Goal: Information Seeking & Learning: Learn about a topic

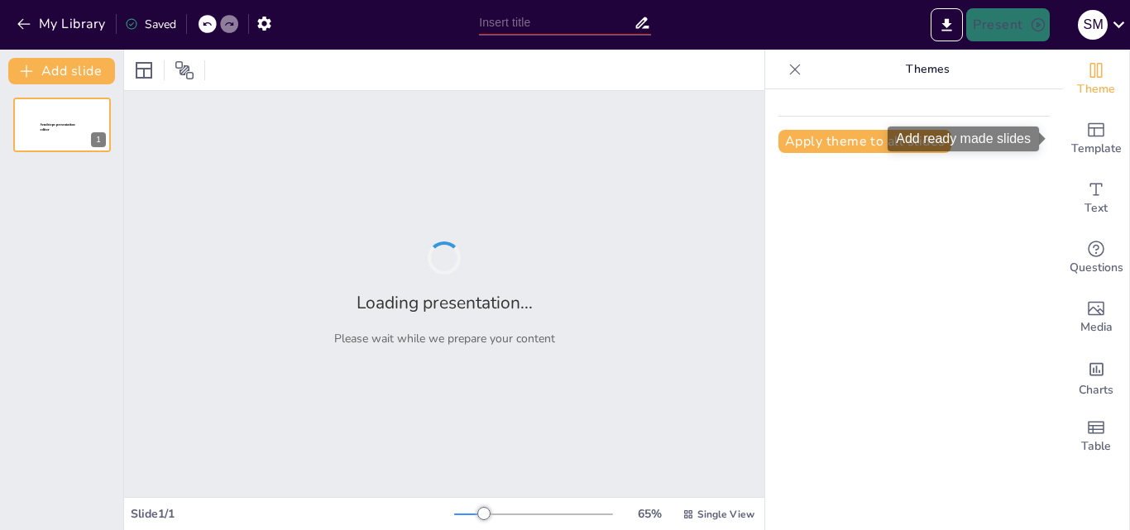
type input "Efecto de Brassica napus (Brassicales, Brassicaceae) sobre parámetros biológico"
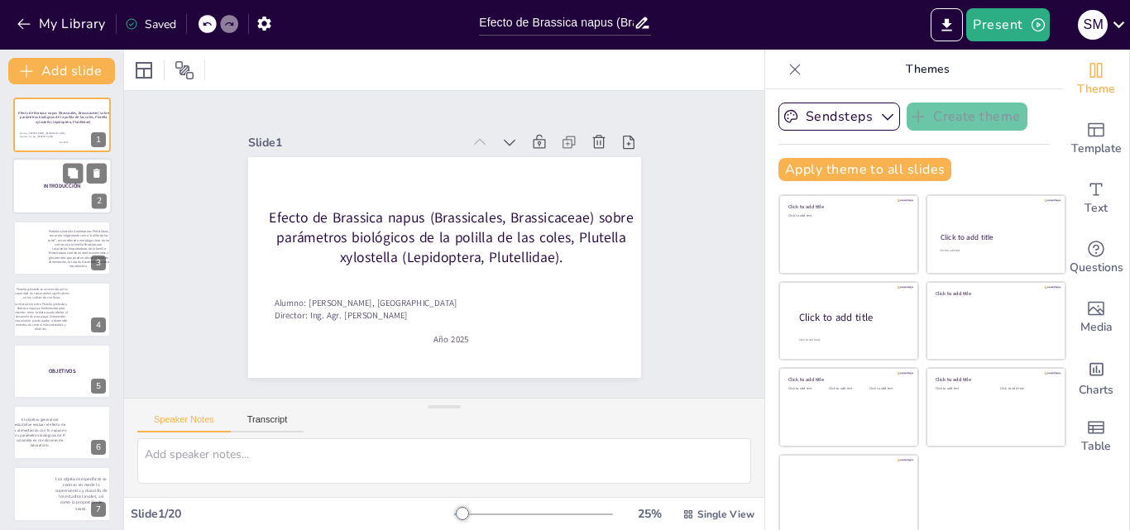
click at [67, 191] on div at bounding box center [61, 187] width 99 height 56
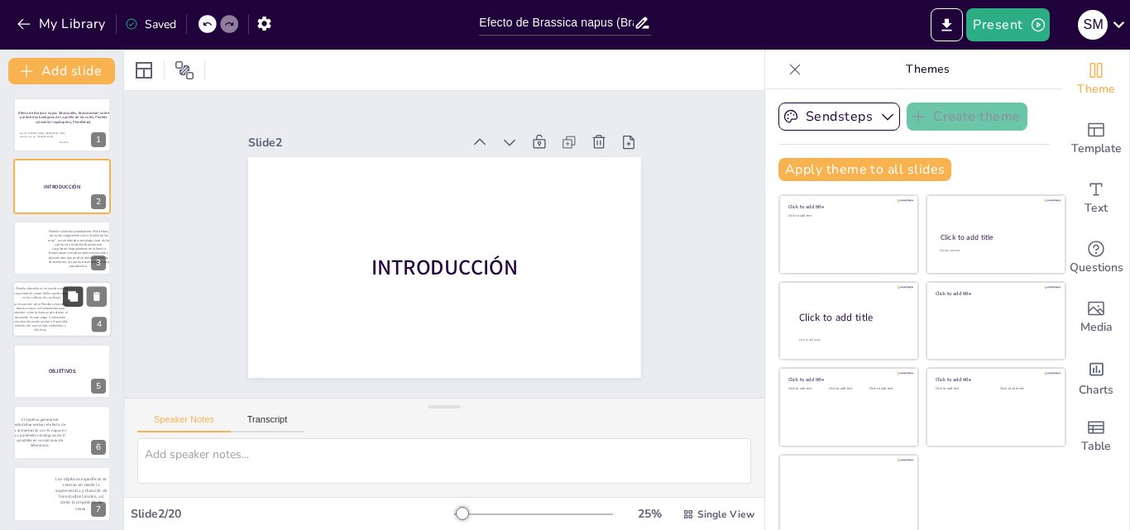
scroll to position [2, 0]
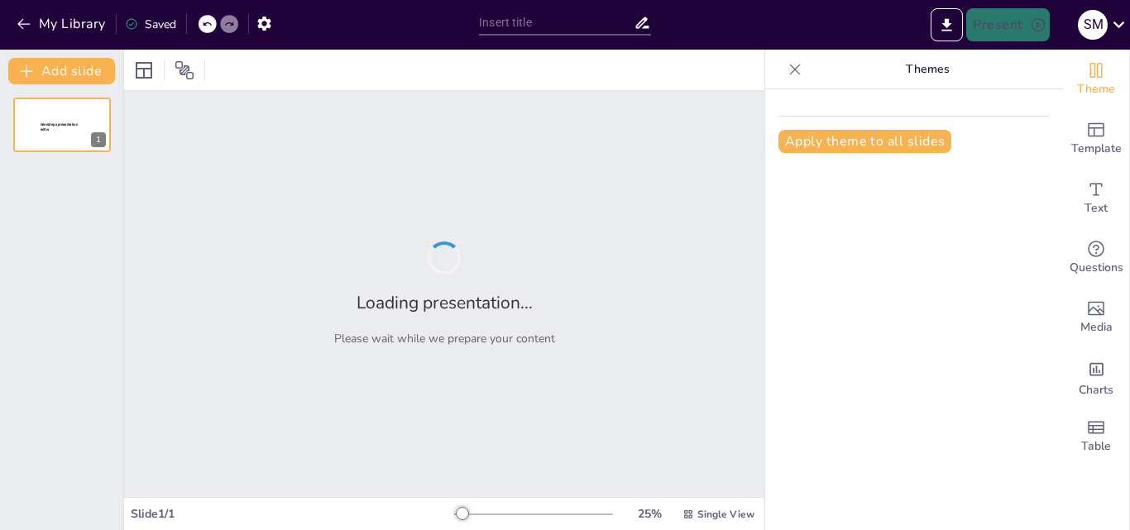
type input "Efecto de Brassica napus (Brassicales, Brassicaceae) sobre parámetros biológico"
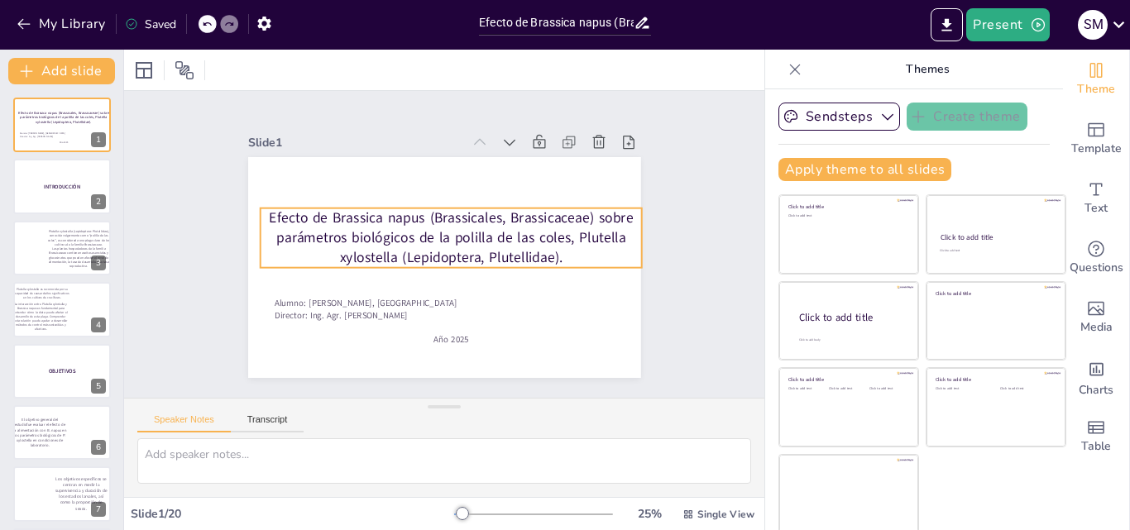
click at [353, 205] on p "Efecto de Brassica napus (Brassicales, Brassicaceae) sobre parámetros biológico…" at bounding box center [440, 237] width 175 height 382
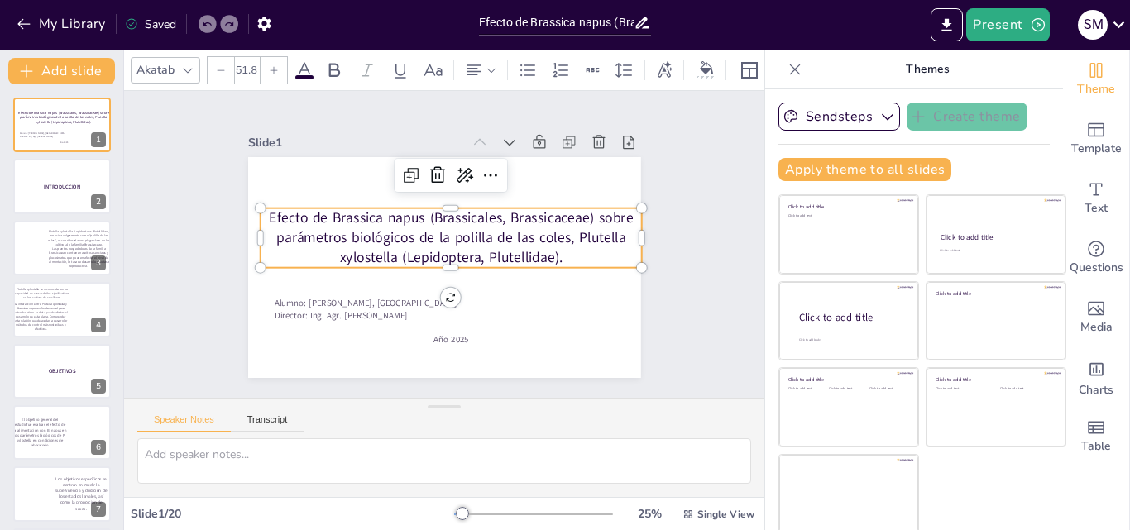
click at [292, 216] on p "Efecto de Brassica napus (Brassicales, Brassicaceae) sobre parámetros biológico…" at bounding box center [454, 244] width 324 height 300
click at [516, 245] on p "Efecto de Brassica napus (Brassicales, Brassicaceae) sobre parámetros biológico…" at bounding box center [454, 246] width 272 height 344
click at [516, 245] on p "Efecto de Brassica napus (Brassicales, Brassicaceae) sobre parámetros biológico…" at bounding box center [440, 253] width 382 height 175
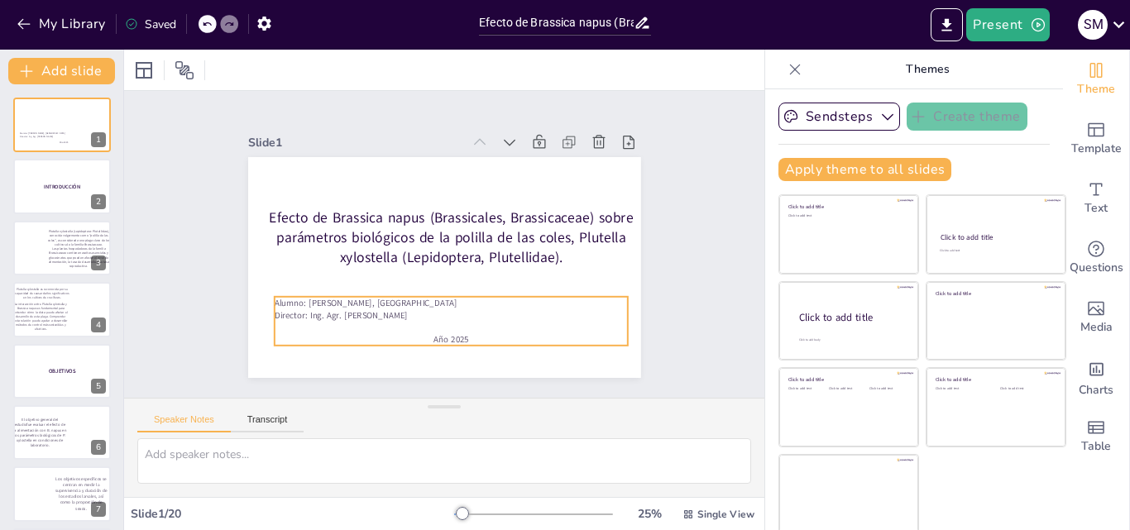
click at [262, 306] on p "Director: Ing. Agr. [PERSON_NAME]" at bounding box center [408, 306] width 293 height 218
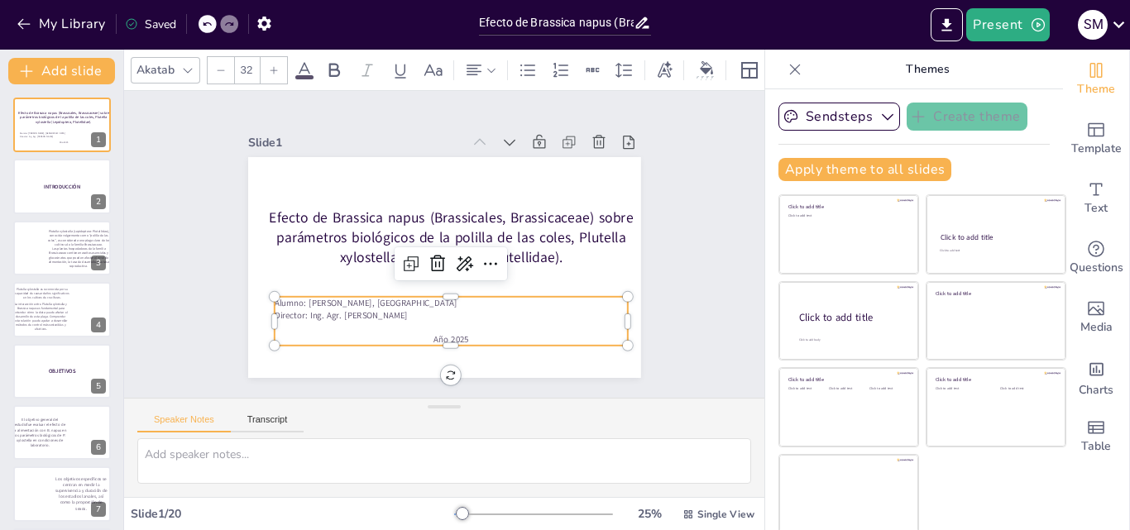
click at [393, 252] on p "Alumno: [PERSON_NAME], [GEOGRAPHIC_DATA]" at bounding box center [420, 191] width 340 height 121
click at [228, 310] on div "Slide 1 Efecto de Brassica napus (Brassicales, Brassicaceae) sobre parámetros b…" at bounding box center [444, 245] width 442 height 552
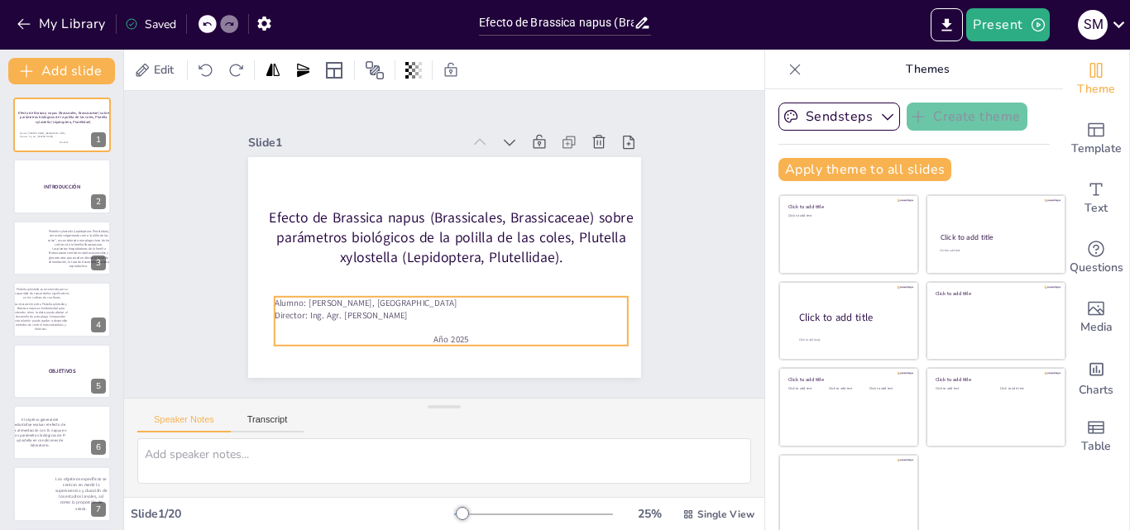
click at [346, 301] on p "Alumno: [PERSON_NAME], [GEOGRAPHIC_DATA]" at bounding box center [388, 263] width 85 height 348
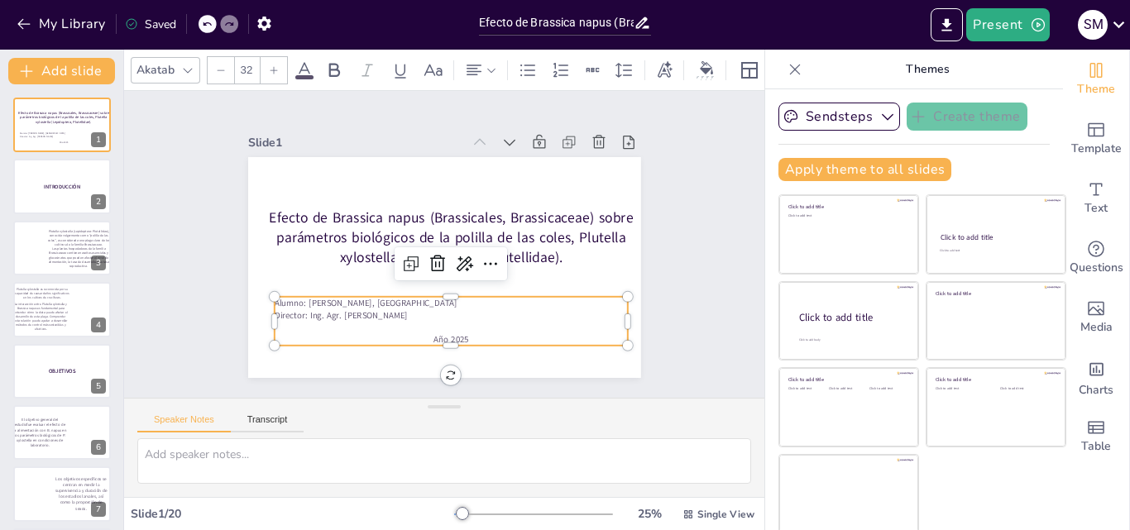
click at [275, 296] on p "Alumno: [PERSON_NAME], [GEOGRAPHIC_DATA]" at bounding box center [410, 293] width 271 height 246
click at [362, 296] on p "Alumno: [PERSON_NAME], [GEOGRAPHIC_DATA]" at bounding box center [386, 257] width 49 height 353
click at [386, 312] on p "Director: Ing. Agr. [PERSON_NAME]" at bounding box center [436, 314] width 348 height 85
drag, startPoint x: 267, startPoint y: 297, endPoint x: 416, endPoint y: 312, distance: 149.7
click at [416, 312] on div "Alumno: [PERSON_NAME], [GEOGRAPHIC_DATA] Director: Ing. Agr. TROD, [PERSON_NAME…" at bounding box center [428, 320] width 352 height 156
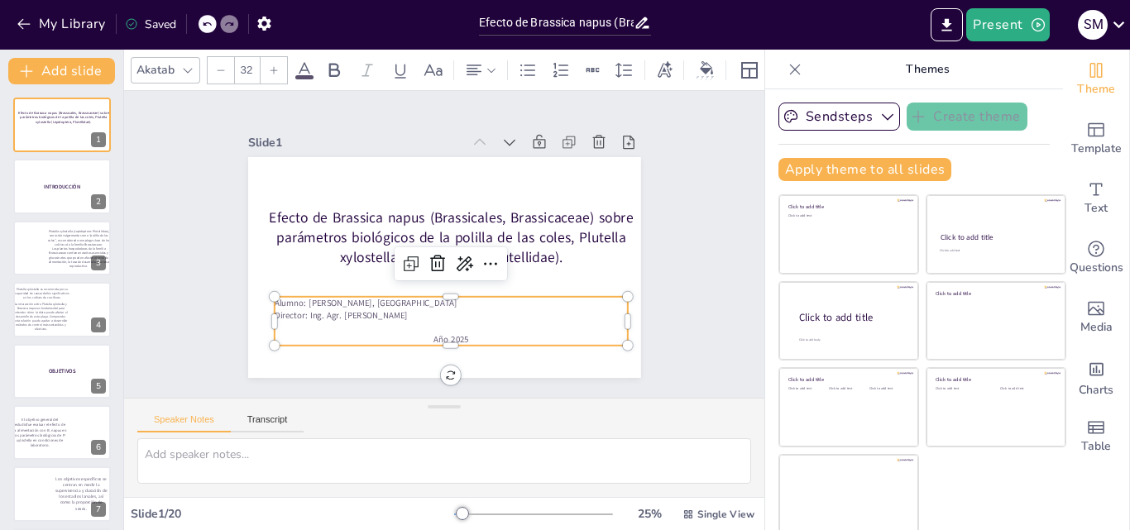
click at [336, 310] on p "Director: Ing. Agr. [PERSON_NAME]" at bounding box center [451, 316] width 353 height 12
drag, startPoint x: 406, startPoint y: 313, endPoint x: 250, endPoint y: 306, distance: 156.6
click at [250, 306] on div "Efecto de Brassica napus (Brassicales, Brassicaceae) sobre parámetros biológico…" at bounding box center [431, 264] width 448 height 410
copy div "Alumno: [PERSON_NAME], [GEOGRAPHIC_DATA] Director: Ing. Agr. [PERSON_NAME]"
drag, startPoint x: 410, startPoint y: 333, endPoint x: 463, endPoint y: 338, distance: 52.5
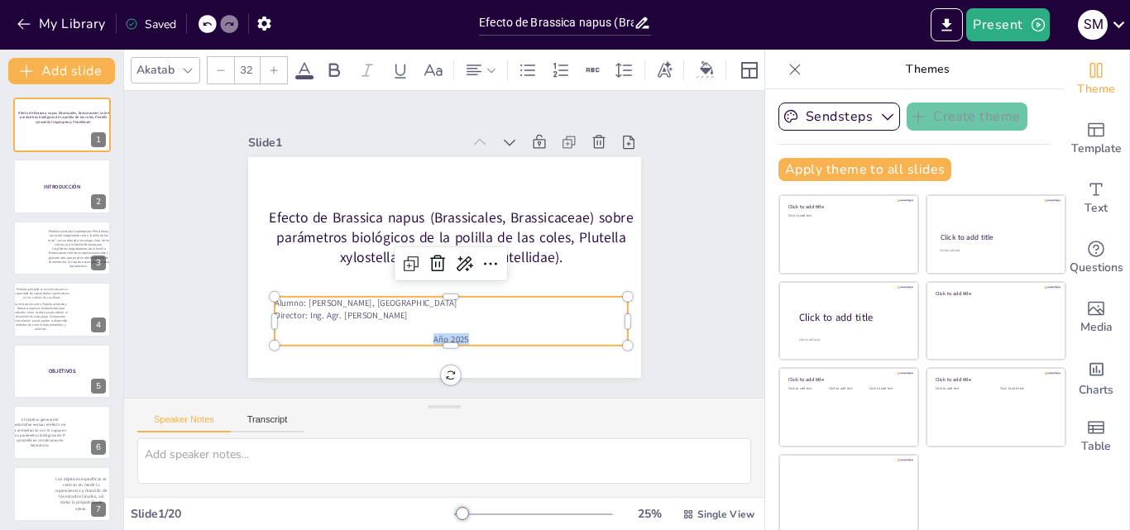
click at [463, 175] on p "Año 2025" at bounding box center [428, 150] width 353 height 49
click at [492, 320] on p at bounding box center [388, 305] width 246 height 271
drag, startPoint x: 411, startPoint y: 331, endPoint x: 451, endPoint y: 330, distance: 39.7
click at [451, 330] on p "Año 2025" at bounding box center [371, 306] width 218 height 293
copy p "Año 2025"
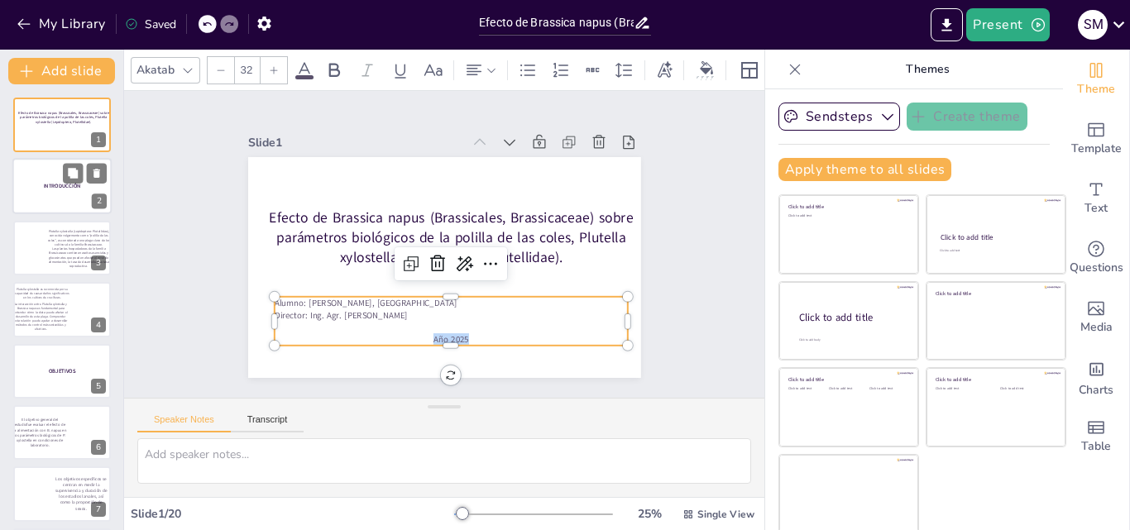
click at [19, 208] on div at bounding box center [61, 187] width 99 height 56
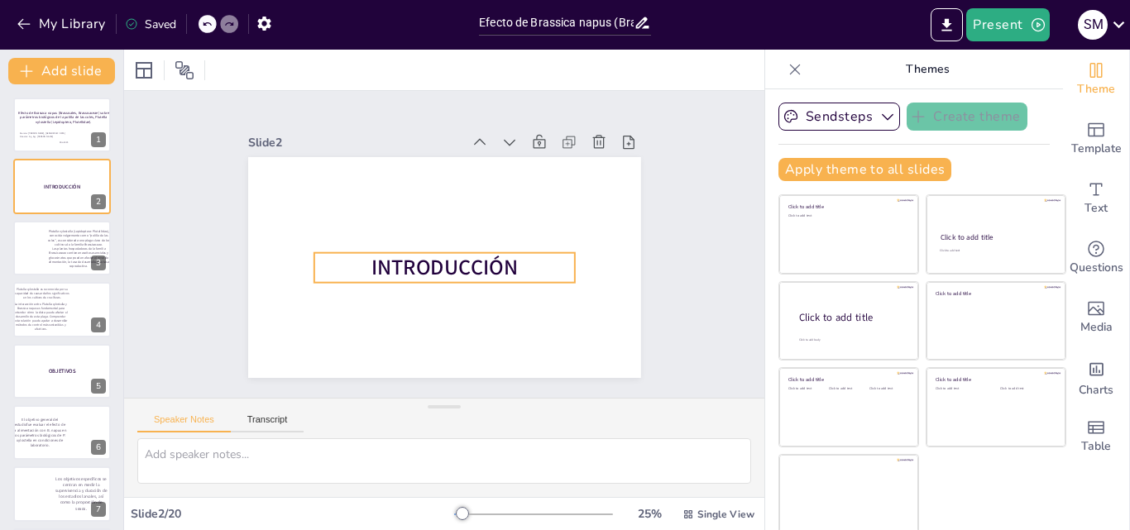
click at [425, 257] on span "INTRODUCCIÓN" at bounding box center [427, 260] width 120 height 128
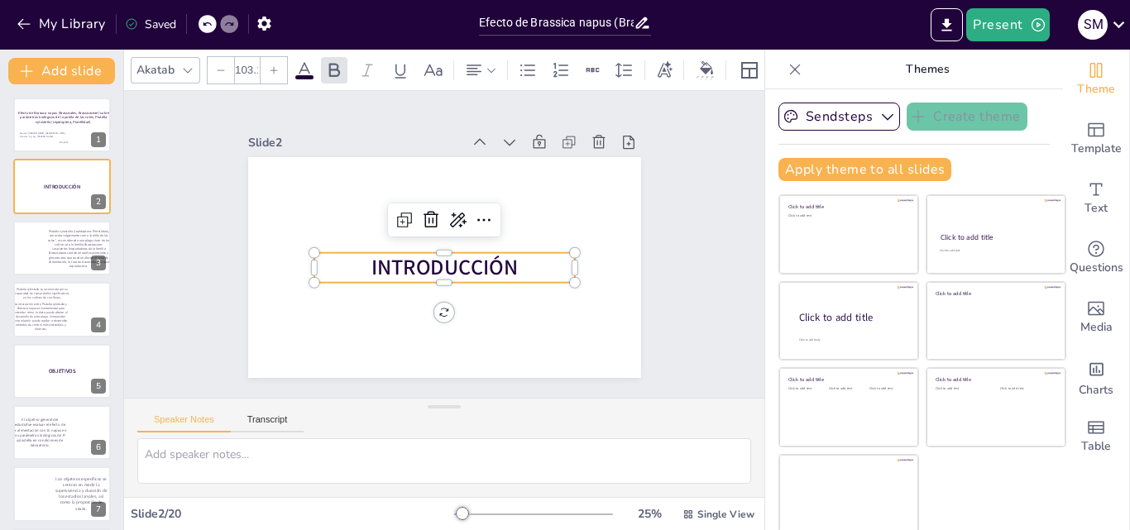
click at [392, 270] on span "INTRODUCCIÓN" at bounding box center [421, 250] width 59 height 150
click at [372, 259] on span "INTRODUCCIÓN" at bounding box center [437, 222] width 148 height 73
click at [386, 260] on span "INTRODUCCIÓN" at bounding box center [437, 266] width 148 height 73
click at [386, 260] on span "INTRODUCCIÓN" at bounding box center [433, 264] width 142 height 98
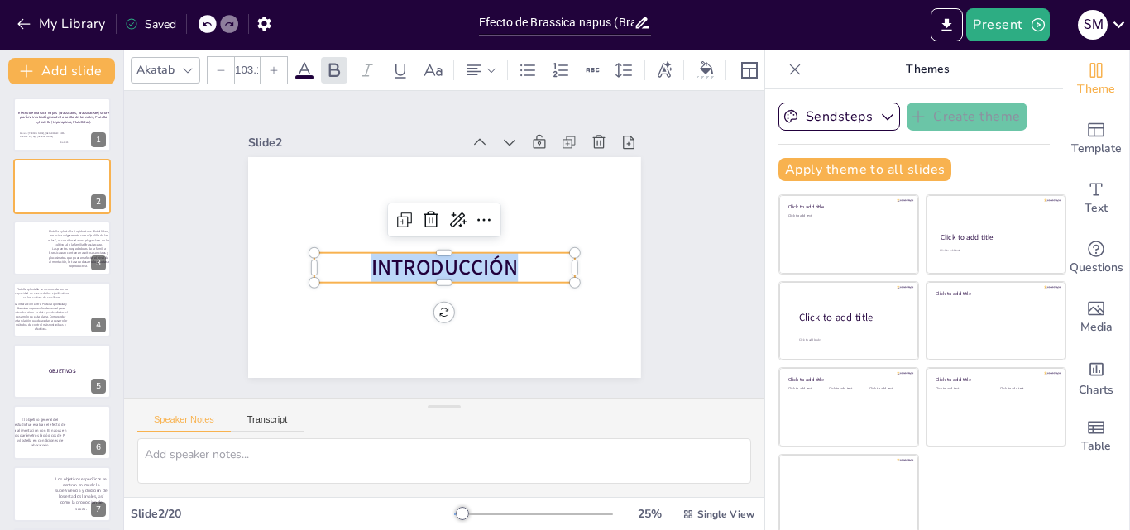
copy span "INTRODUCCIÓN"
click at [650, 290] on div "Slide 1 Efecto de Brassica napus (Brassicales, Brassicaceae) sobre parámetros b…" at bounding box center [444, 244] width 530 height 362
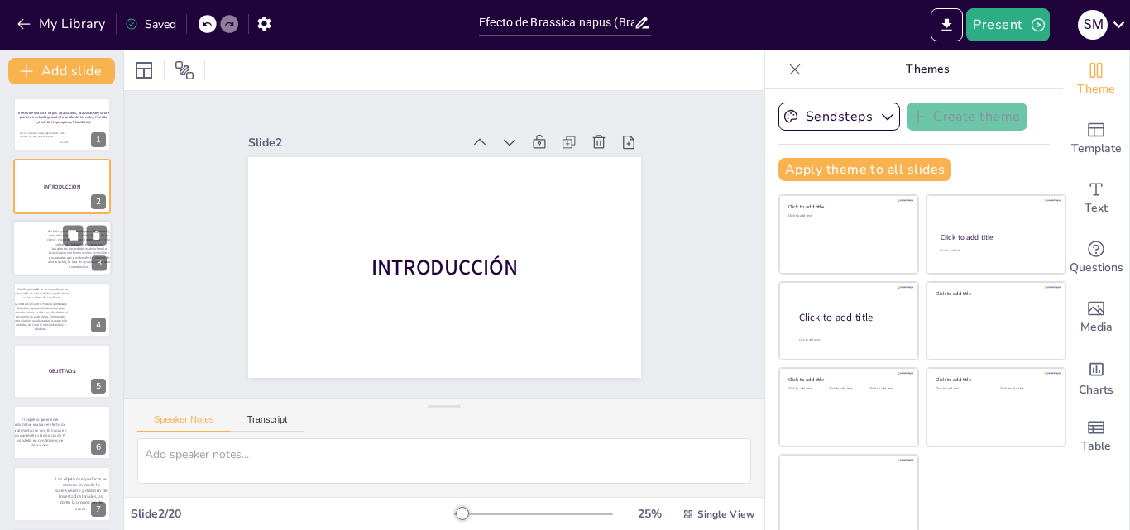
click at [44, 252] on div at bounding box center [28, 248] width 32 height 57
type textarea "Plutella xylostella es reconocida por su capacidad de causar daños significativ…"
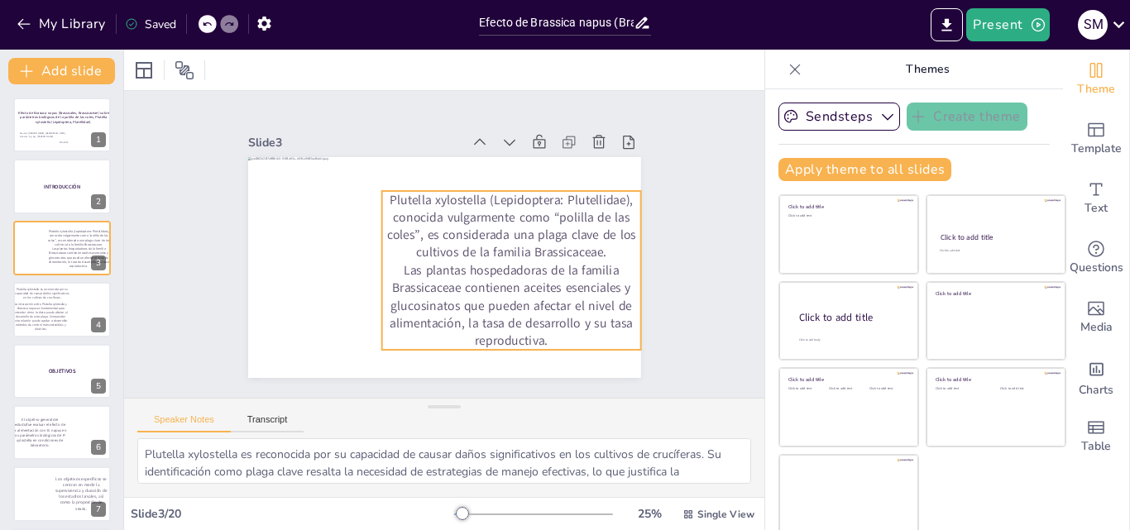
click at [380, 203] on p "Plutella xylostella (Lepidoptera: Plutellidae), conocida vulgarmente como “poli…" at bounding box center [512, 255] width 265 height 170
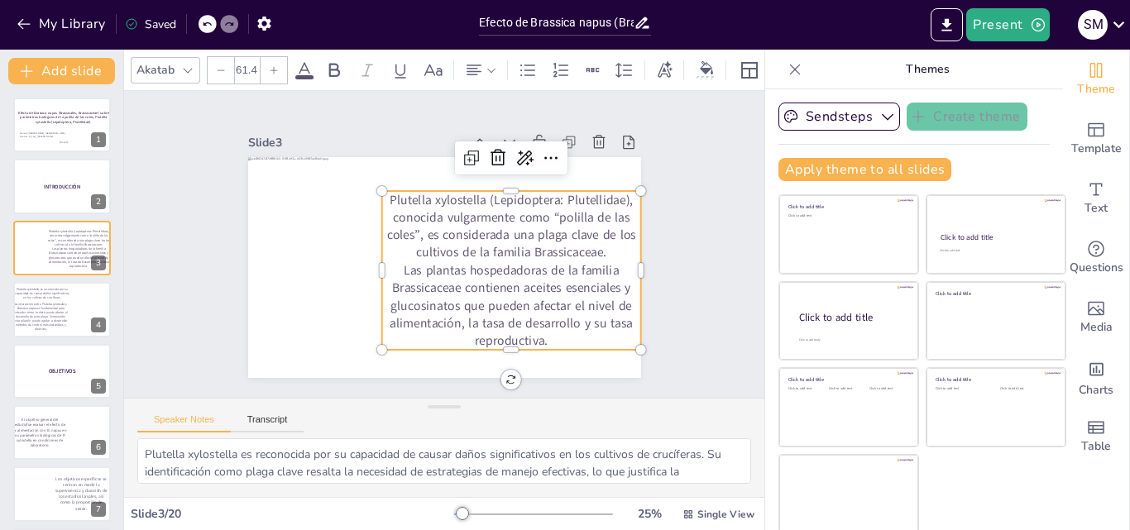
click at [380, 198] on p "Plutella xylostella (Lepidoptera: Plutellidae), conocida vulgarmente como “poli…" at bounding box center [512, 255] width 265 height 170
click at [373, 199] on p "Plutella xylostella (Lepidoptera: Plutellidae), conocida vulgarmente como “poli…" at bounding box center [396, 294] width 260 height 190
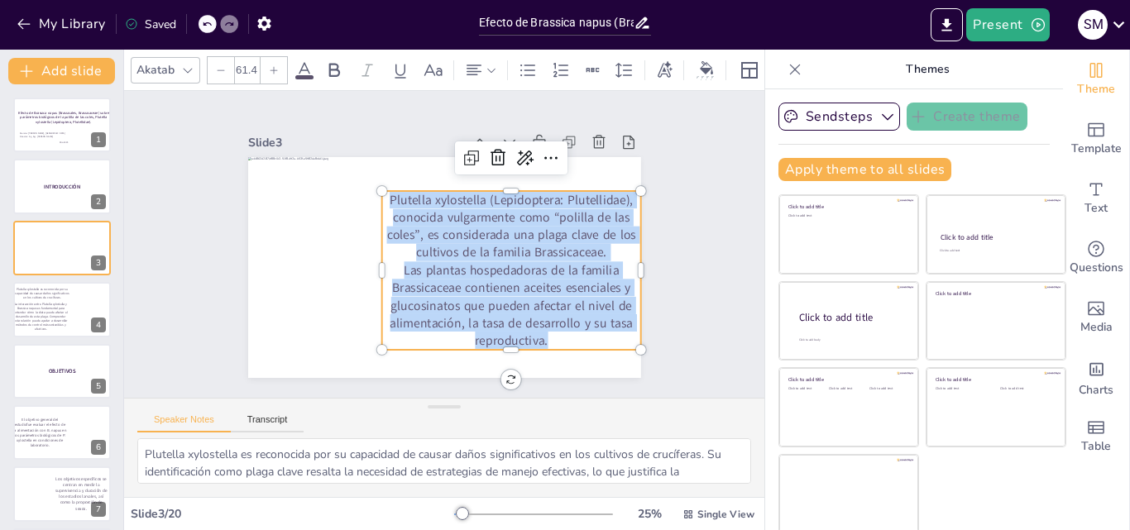
drag, startPoint x: 372, startPoint y: 198, endPoint x: 538, endPoint y: 333, distance: 214.2
click at [497, 333] on div "Plutella xylostella (Lepidoptera: Plutellidae), conocida vulgarmente como “poli…" at bounding box center [418, 311] width 158 height 259
copy div "Plutella xylostella (Lepidoptera: Plutellidae), conocida vulgarmente como “poli…"
click at [29, 317] on p "La interacción entre Plutella xylostella y Brassica napus es fundamental para e…" at bounding box center [40, 318] width 56 height 30
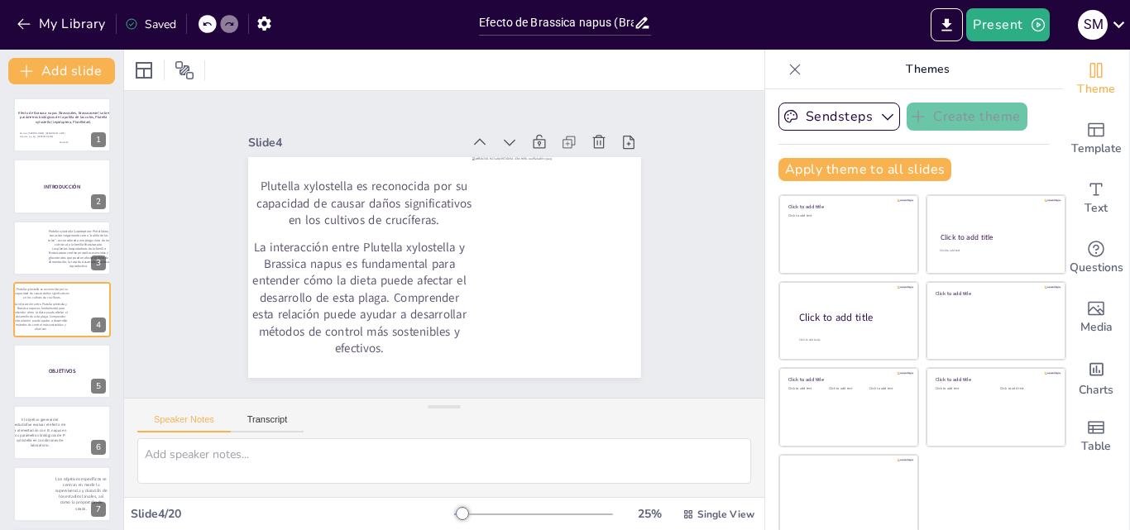
scroll to position [2, 0]
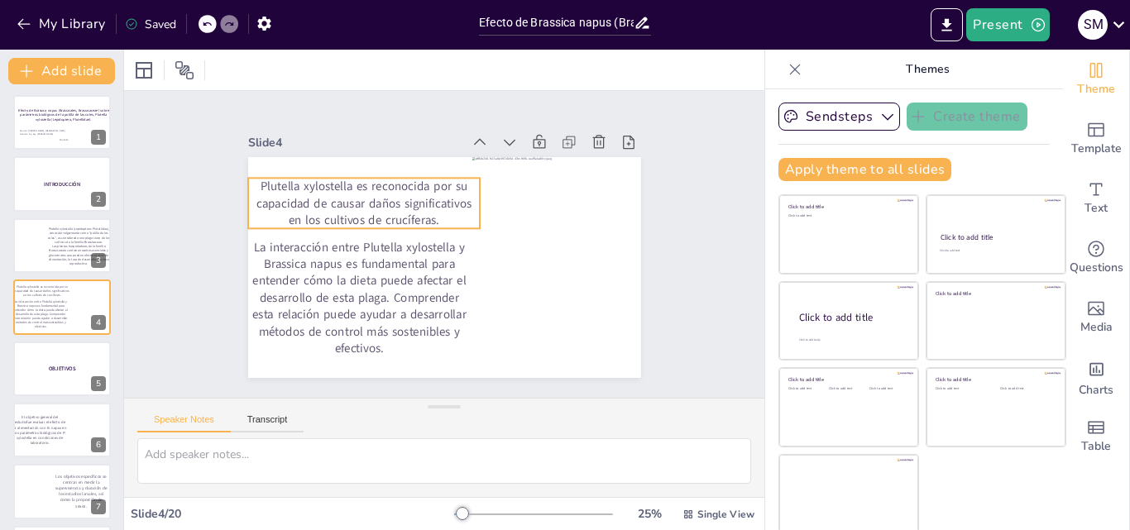
click at [276, 182] on span "Plutella xylostella es reconocida por su capacidad de causar daños significativ…" at bounding box center [381, 176] width 211 height 103
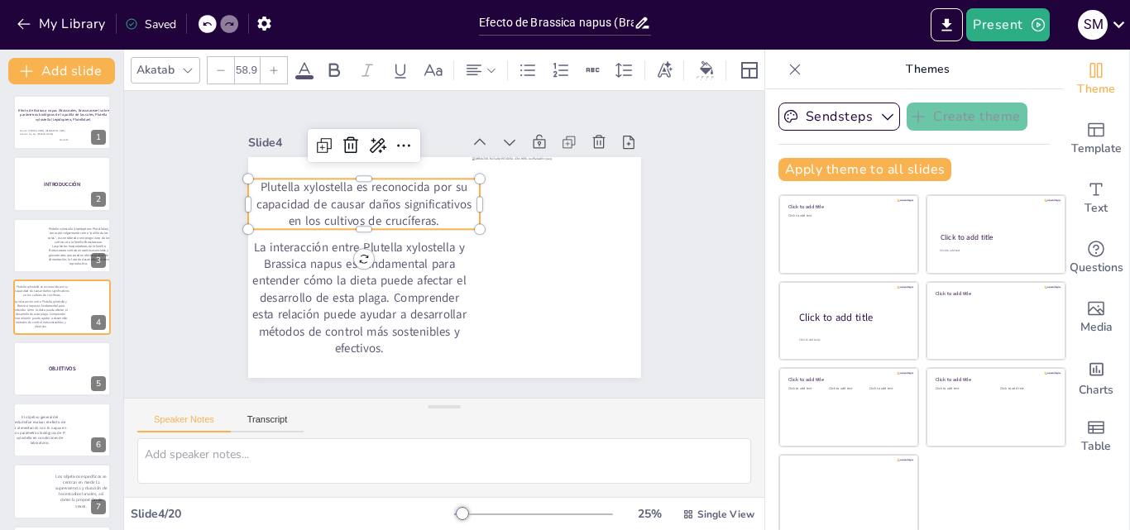
click at [266, 186] on span "Plutella xylostella es reconocida por su capacidad de causar daños significativ…" at bounding box center [373, 185] width 214 height 86
click at [286, 186] on span "Plutella xylostella es reconocida por su capacidad de causar daños significativ…" at bounding box center [389, 169] width 207 height 118
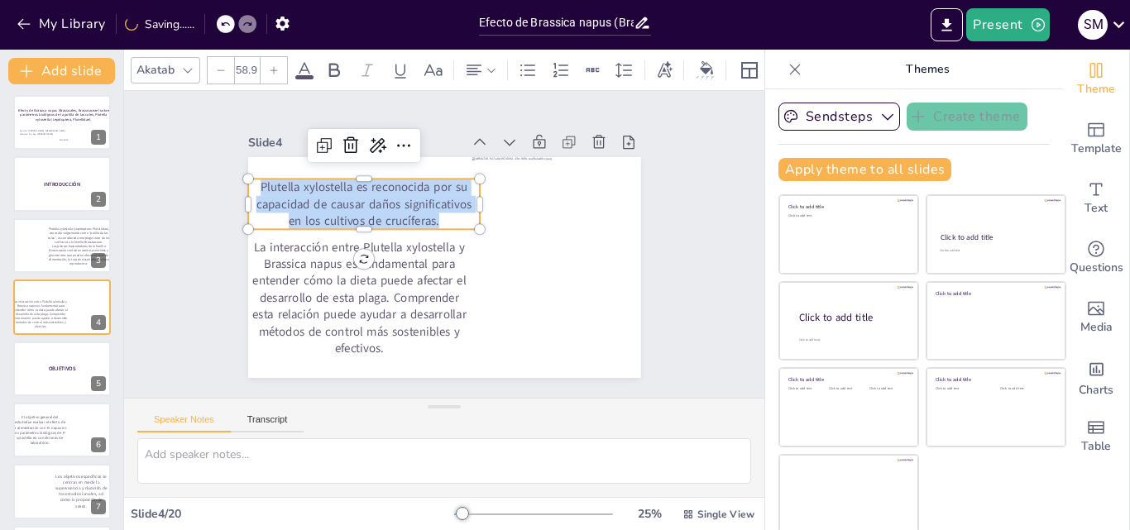
copy span "Plutella xylostella es reconocida por su capacidad de causar daños significativ…"
click at [253, 242] on p "La interacción entre Plutella xylostella y Brassica napus es fundamental para e…" at bounding box center [354, 288] width 233 height 141
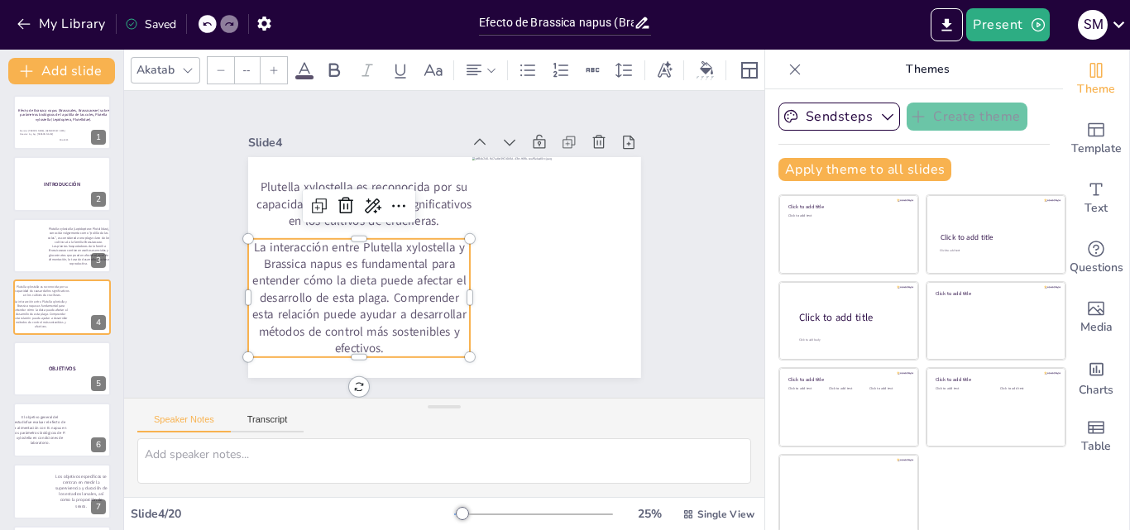
type input "59"
click at [257, 254] on p "La interacción entre Plutella xylostella y Brassica napus es fundamental para e…" at bounding box center [345, 227] width 244 height 237
click at [243, 241] on p "La interacción entre Plutella xylostella y Brassica napus es fundamental para e…" at bounding box center [354, 280] width 242 height 162
click at [328, 242] on p "La interacción entre Plutella xylostella y Brassica napus es fundamental para e…" at bounding box center [418, 151] width 181 height 248
click at [307, 286] on p "La interacción entre Plutella xylostella y Brassica napus es fundamental para e…" at bounding box center [347, 240] width 249 height 227
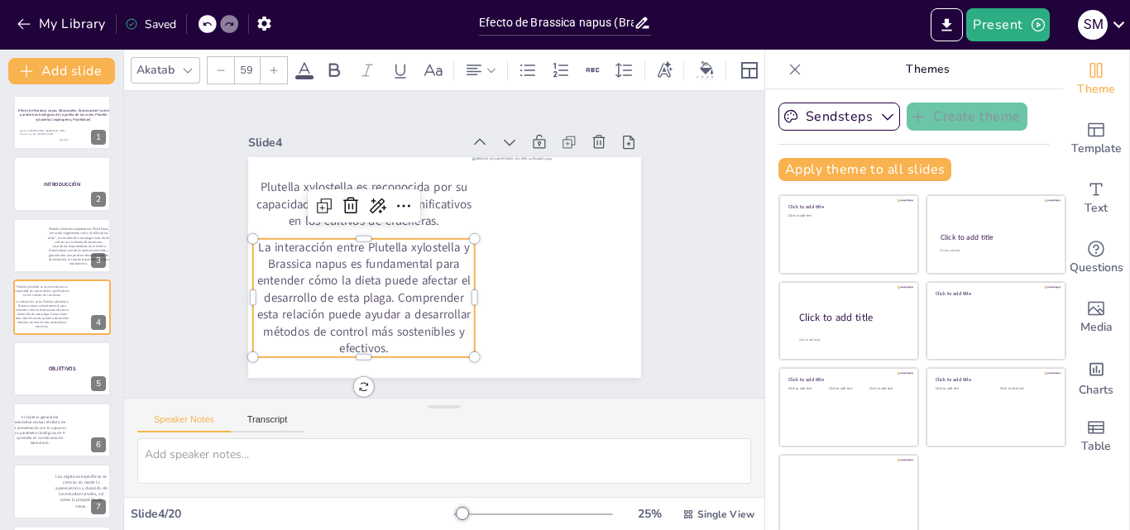
click at [307, 286] on p "La interacción entre Plutella xylostella y Brassica napus es fundamental para e…" at bounding box center [354, 280] width 242 height 162
click at [298, 283] on p "La interacción entre Plutella xylostella y Brassica napus es fundamental para e…" at bounding box center [359, 206] width 214 height 252
click at [292, 283] on p "La interacción entre Plutella xylostella y Brassica napus es fundamental para e…" at bounding box center [356, 272] width 248 height 181
click at [290, 282] on p "La interacción entre Plutella xylostella y Brassica napus es fundamental para e…" at bounding box center [351, 234] width 244 height 237
click at [268, 254] on p "La interacción entre Plutella xylostella y Brassica napus es fundamental para e…" at bounding box center [363, 290] width 233 height 141
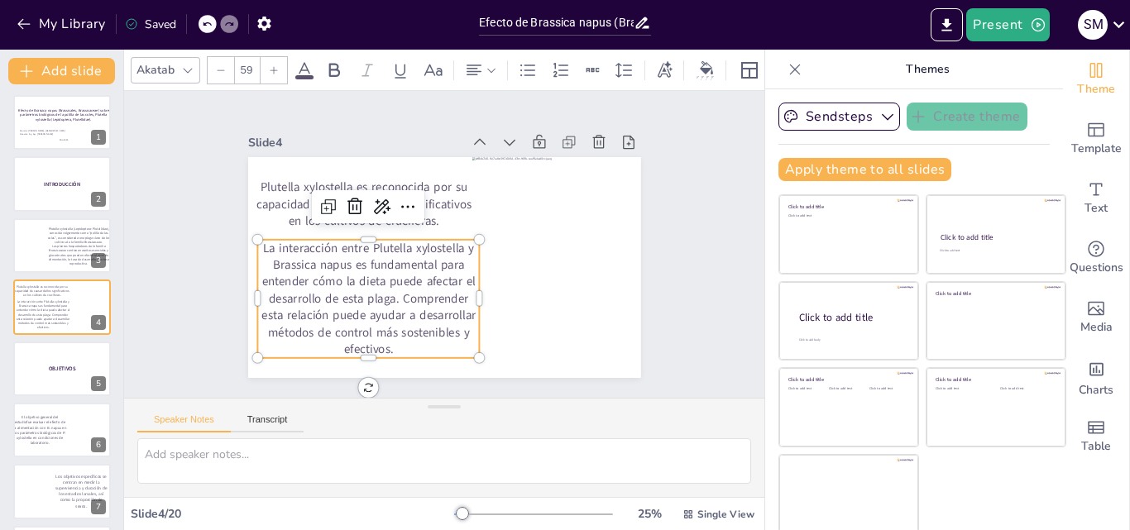
click at [268, 254] on p "La interacción entre Plutella xylostella y Brassica napus es fundamental para e…" at bounding box center [363, 290] width 233 height 141
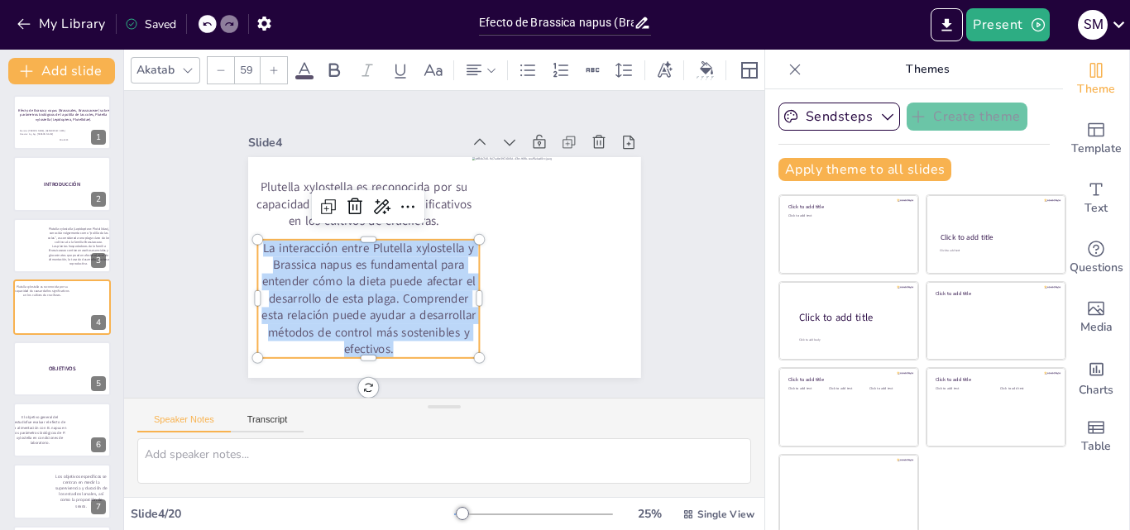
click at [331, 254] on p "La interacción entre Plutella xylostella y Brassica napus es fundamental para e…" at bounding box center [390, 169] width 118 height 223
click at [595, 435] on div "Speaker Notes Transcript" at bounding box center [444, 419] width 641 height 40
click at [190, 326] on div "Slide 1 Efecto de Brassica napus (Brassicales, Brassicaceae) sobre parámetros b…" at bounding box center [445, 245] width 540 height 524
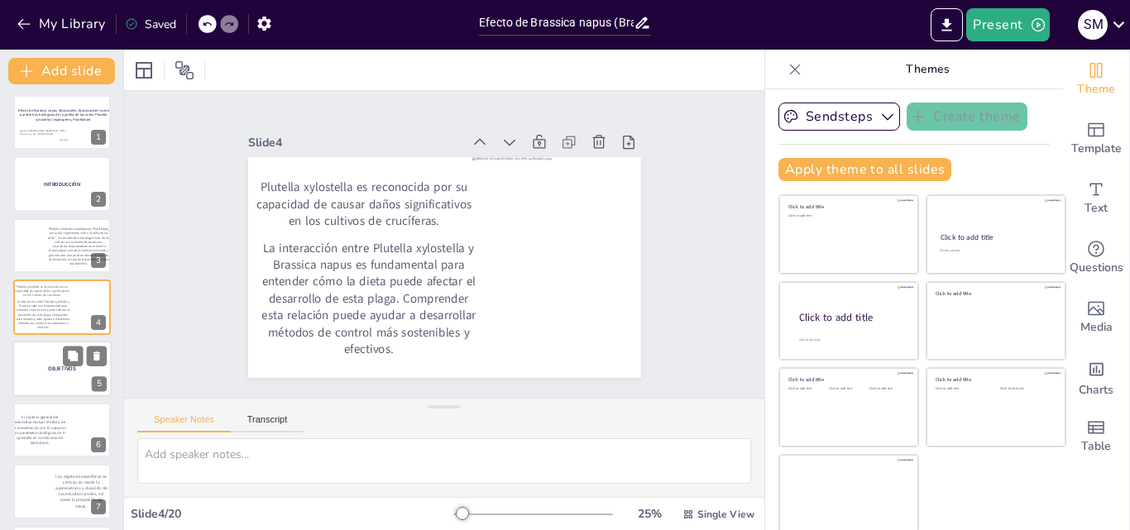
click at [55, 373] on div at bounding box center [61, 369] width 99 height 56
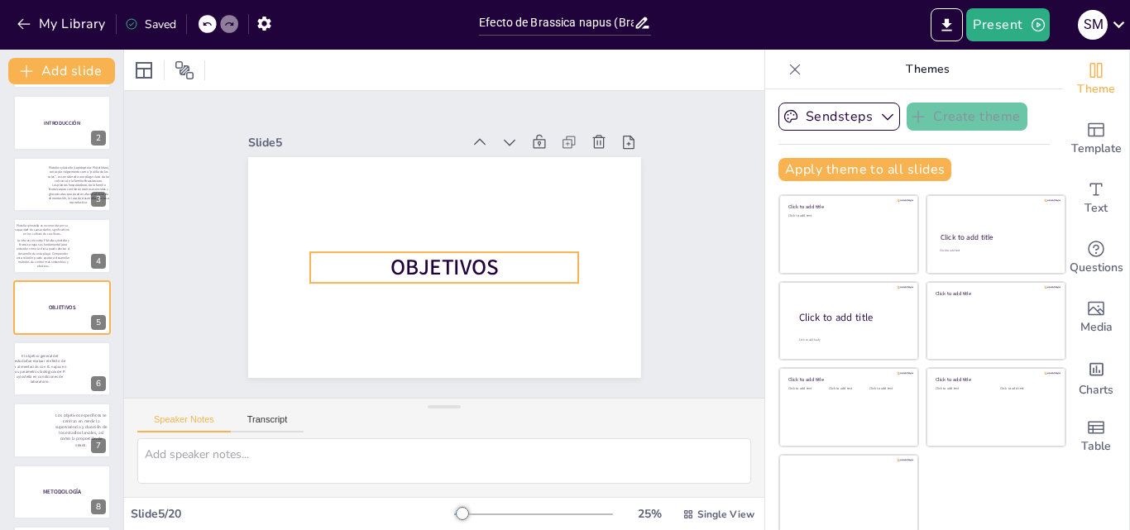
click at [433, 262] on span "OBJETIVOS" at bounding box center [437, 267] width 113 height 62
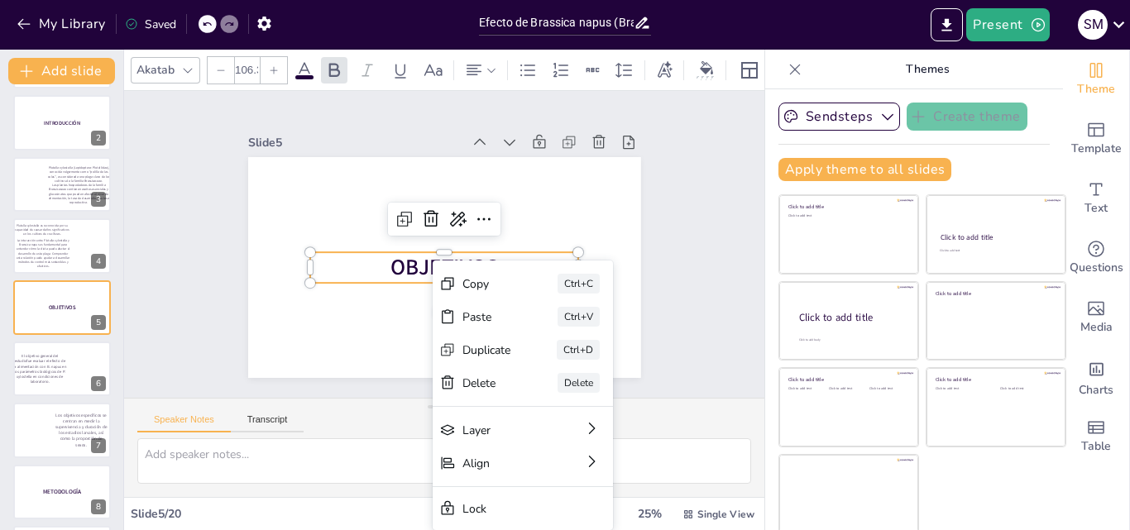
click at [405, 273] on span "OBJETIVOS" at bounding box center [441, 267] width 111 height 41
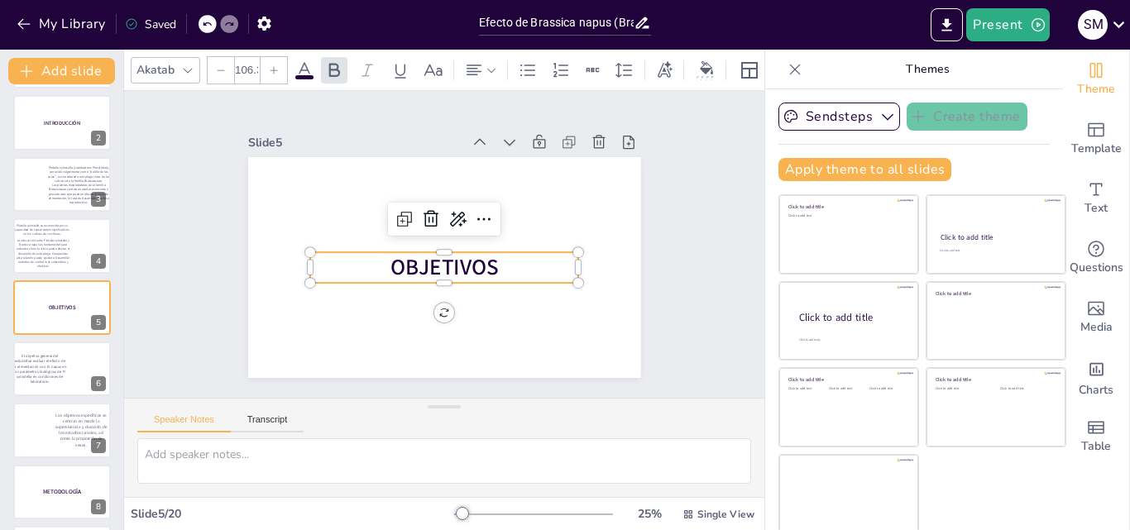
click at [410, 260] on span "OBJETIVOS" at bounding box center [434, 265] width 111 height 71
click at [410, 260] on span "OBJETIVOS" at bounding box center [437, 267] width 113 height 62
click at [410, 260] on span "OBJETIVOS" at bounding box center [439, 267] width 113 height 51
copy span "OBJETIVOS"
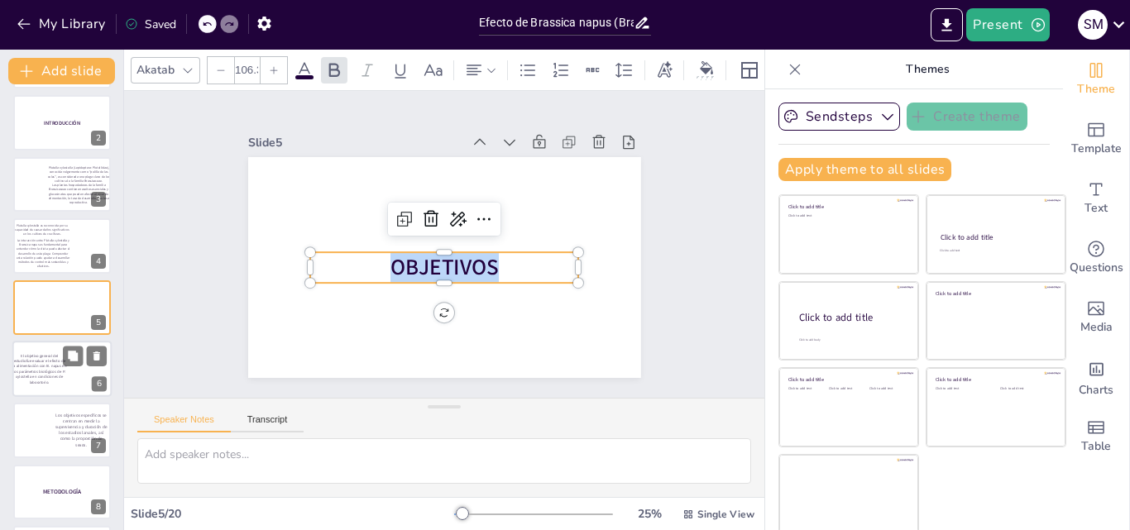
click at [40, 362] on p "El objetivo general del estudio fue evaluar el efecto de la alimentación con B.…" at bounding box center [39, 369] width 55 height 32
type textarea "El objetivo general del estudio es evaluar cómo la dieta de B. napus afecta los…"
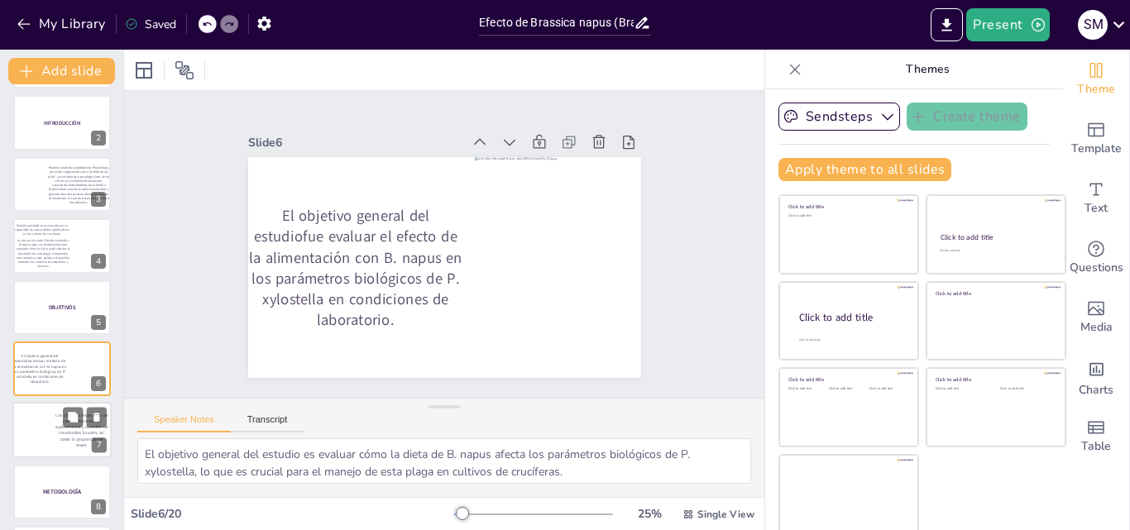
scroll to position [126, 0]
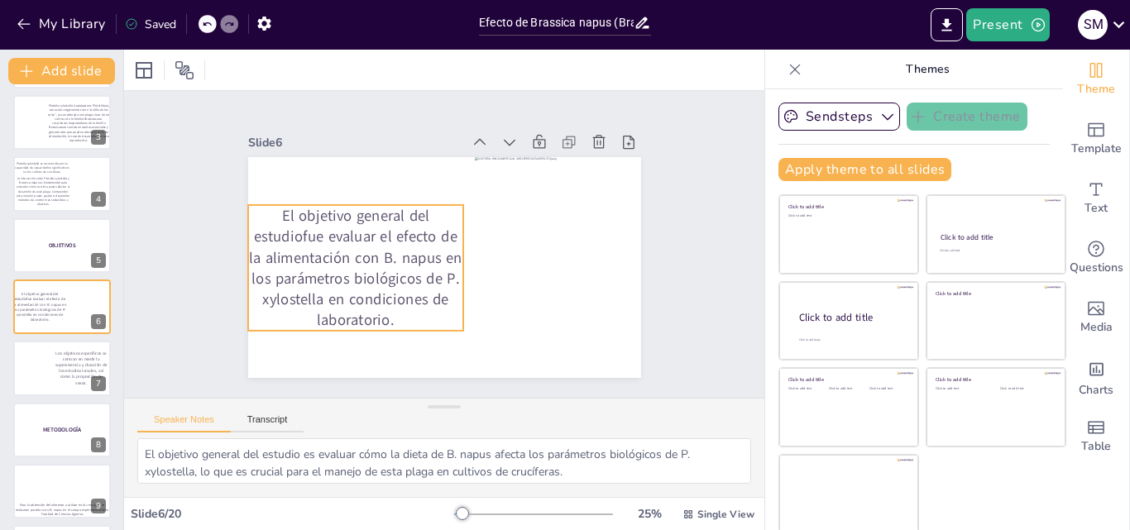
click at [257, 215] on span "El objetivo general del estudio" at bounding box center [347, 197] width 180 height 51
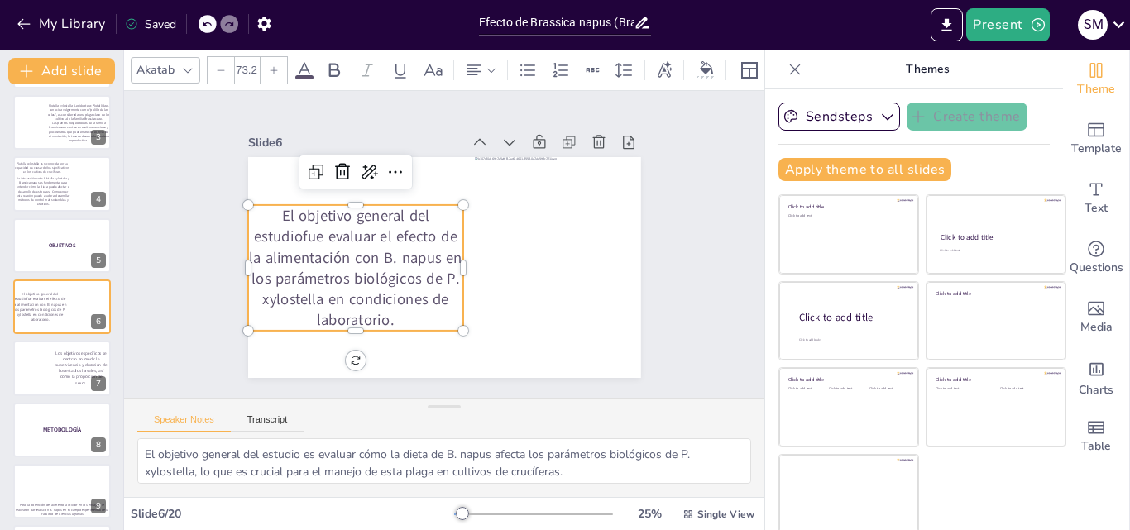
click at [328, 278] on p "El objetivo general del estudio fue evaluar el efecto de la alimentación con B.…" at bounding box center [352, 250] width 237 height 168
click at [328, 278] on p "El objetivo general del estudio fue evaluar el efecto de la alimentación con B.…" at bounding box center [411, 330] width 228 height 248
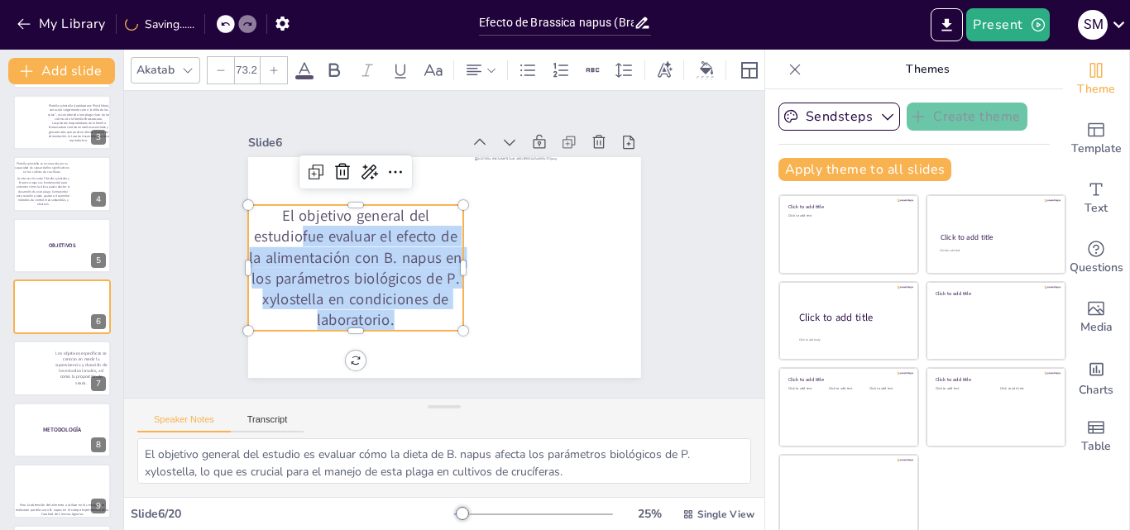
drag, startPoint x: 372, startPoint y: 315, endPoint x: 222, endPoint y: 199, distance: 189.9
click at [222, 199] on div "Slide 1 Efecto de Brassica napus (Brassicales, Brassicaceae) sobre parámetros b…" at bounding box center [444, 244] width 511 height 316
click at [390, 317] on p "El objetivo general del estudio fue evaluar el efecto de la alimentación con B.…" at bounding box center [355, 220] width 249 height 217
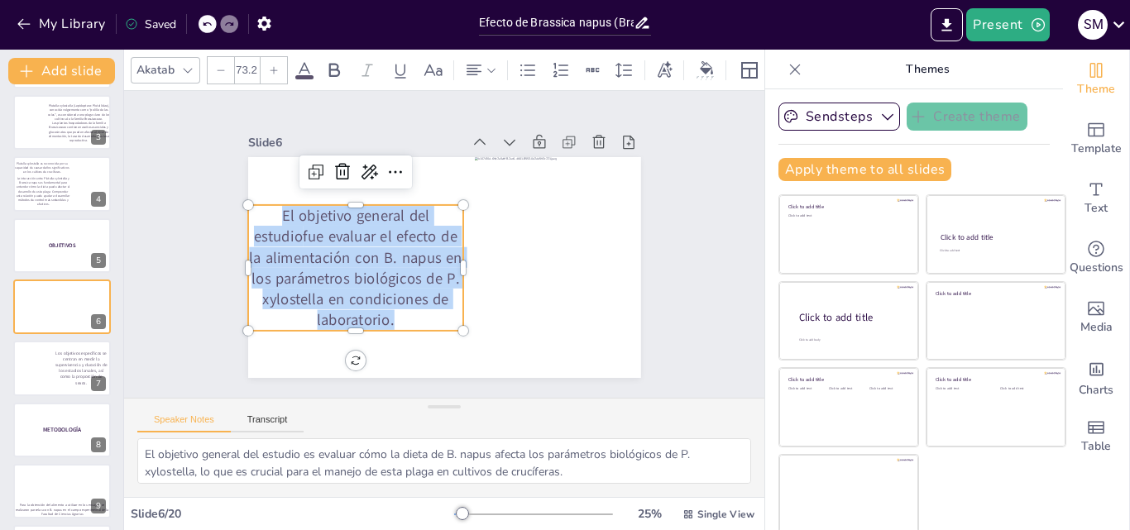
drag, startPoint x: 378, startPoint y: 317, endPoint x: 237, endPoint y: 209, distance: 177.8
click at [237, 209] on p "El objetivo general del estudio fue evaluar el efecto de la alimentación con B.…" at bounding box center [352, 249] width 237 height 168
copy p "El objetivo general del estudio fue evaluar el efecto de la alimentación con B.…"
click at [34, 353] on div at bounding box center [33, 369] width 42 height 56
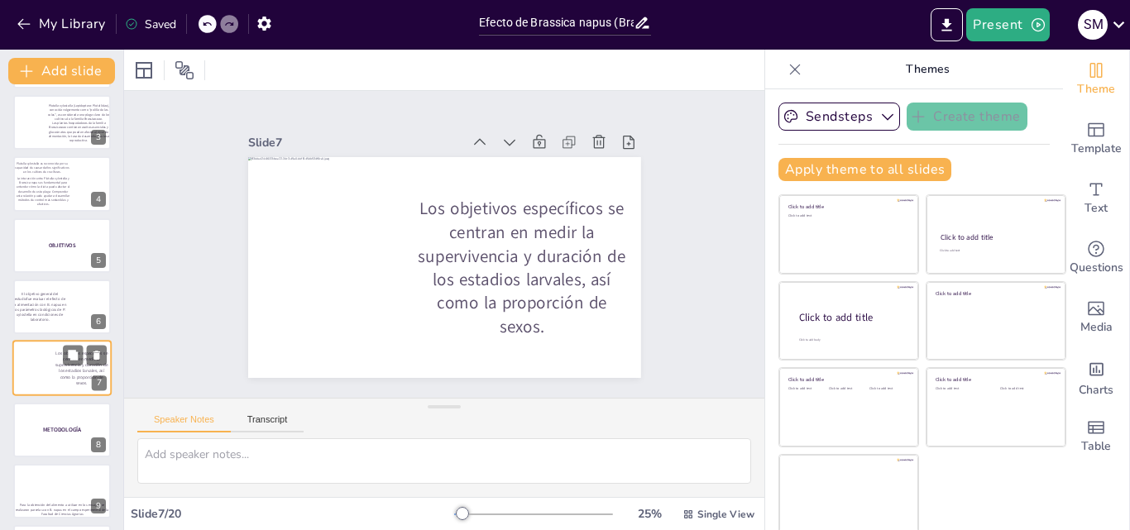
scroll to position [187, 0]
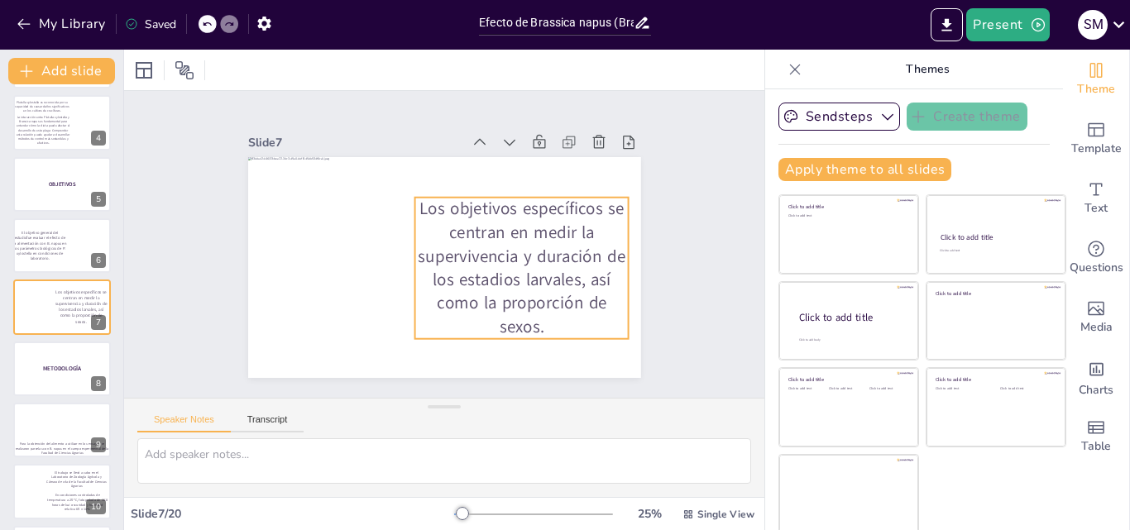
click at [454, 228] on span "Los objetivos específicos se centran en medir la supervivencia y duración de lo…" at bounding box center [522, 276] width 216 height 164
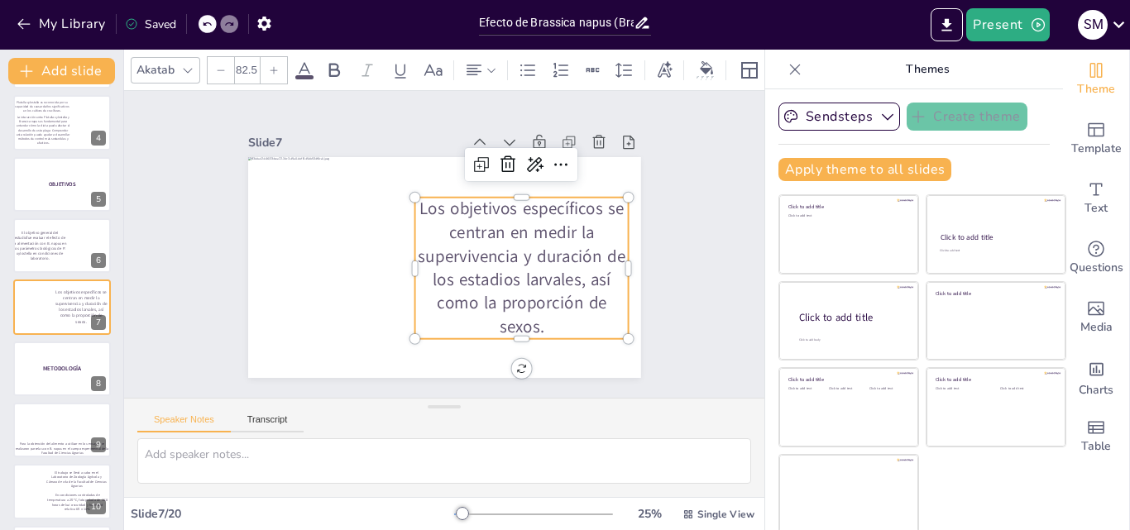
click at [516, 314] on span "Los objetivos específicos se centran en medir la supervivencia y duración de lo…" at bounding box center [521, 278] width 218 height 173
click at [405, 202] on span "Los objetivos específicos se centran en medir la supervivencia y duración de lo…" at bounding box center [506, 294] width 221 height 205
click at [405, 202] on span "Los objetivos específicos se centran en medir la supervivencia y duración de lo…" at bounding box center [492, 303] width 213 height 218
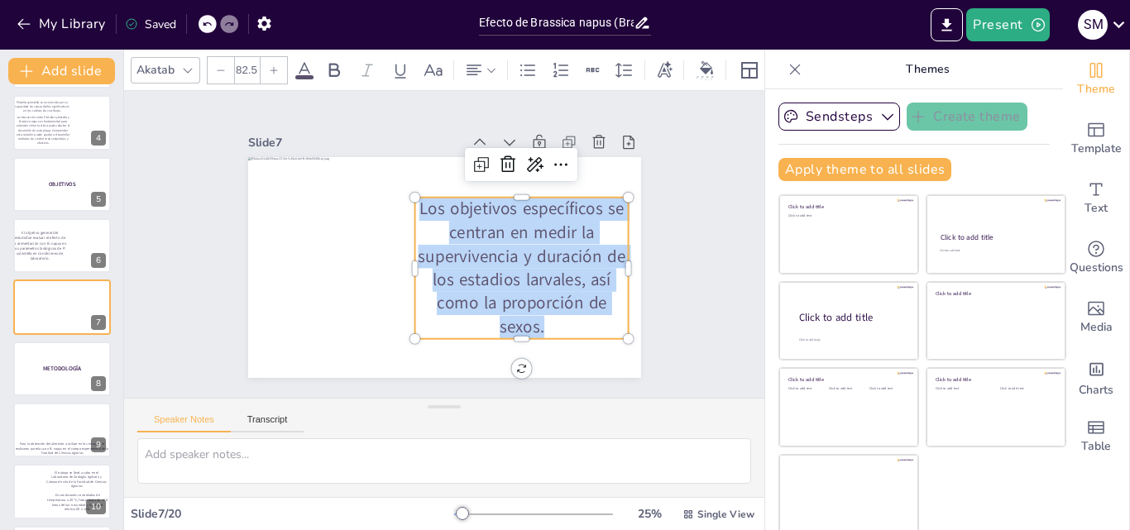
drag, startPoint x: 403, startPoint y: 206, endPoint x: 533, endPoint y: 315, distance: 169.8
click at [533, 315] on p "Los objetivos específicos se centran en medir la supervivencia y duración de lo…" at bounding box center [510, 290] width 247 height 201
copy span "Los objetivos específicos se centran en medir la supervivencia y duración de lo…"
click at [37, 386] on div at bounding box center [61, 369] width 99 height 56
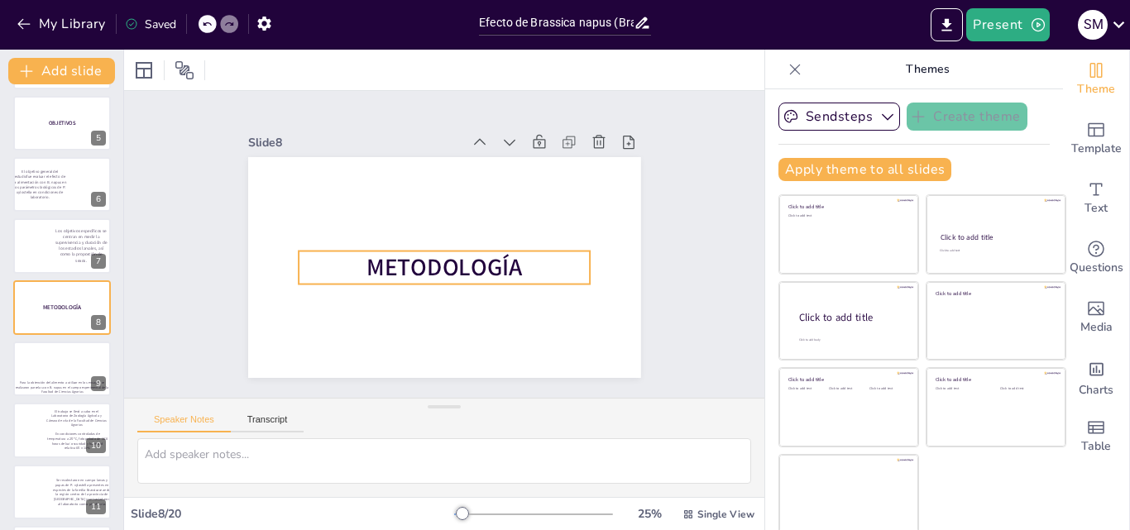
click at [457, 258] on span "METODOLOGÍA" at bounding box center [433, 265] width 151 height 106
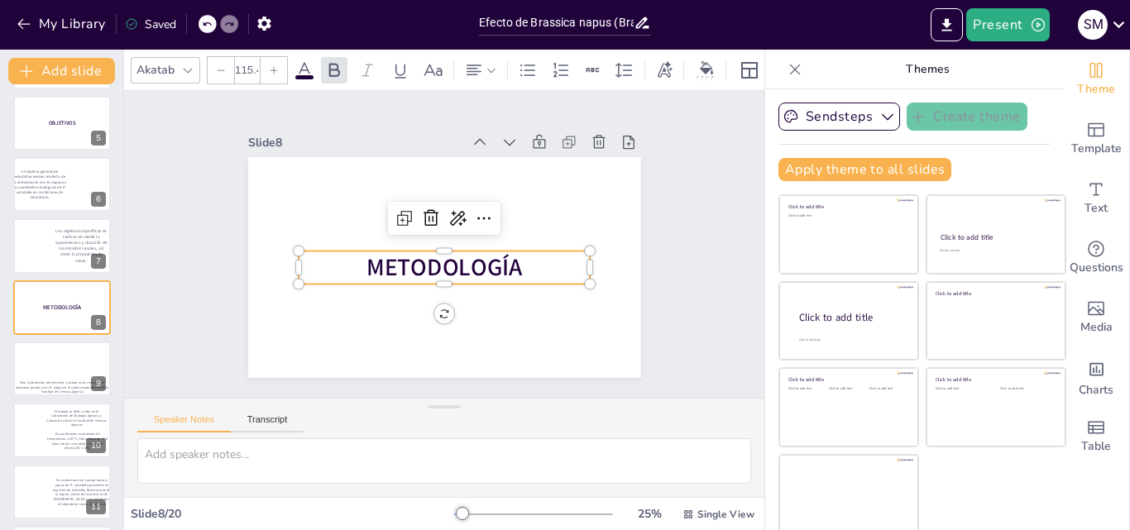
click at [457, 258] on span "METODOLOGÍA" at bounding box center [439, 267] width 159 height 64
click at [457, 258] on span "METODOLOGÍA" at bounding box center [427, 229] width 128 height 137
copy span "METODOLOGÍA"
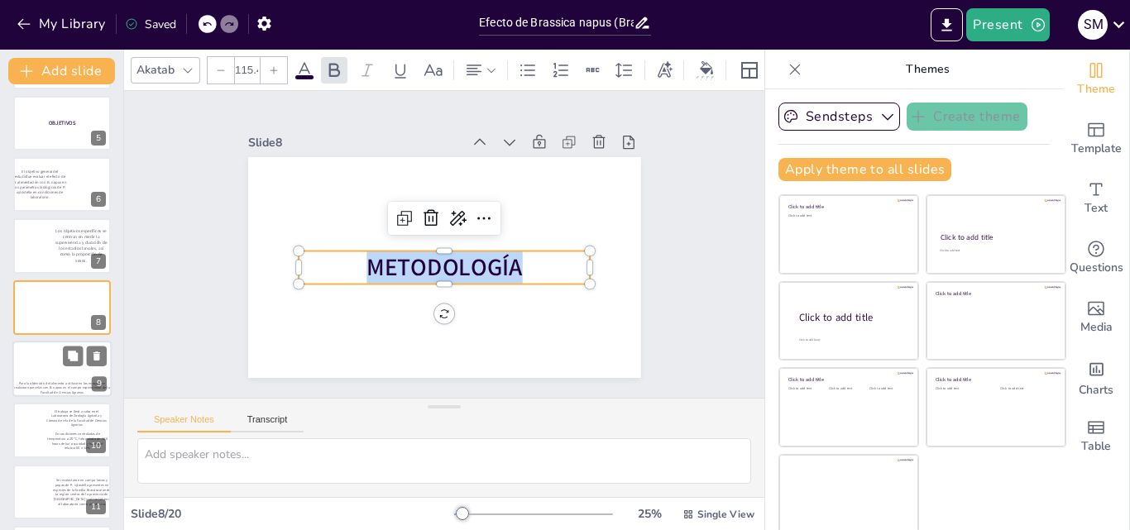
click at [34, 371] on div at bounding box center [62, 360] width 57 height 38
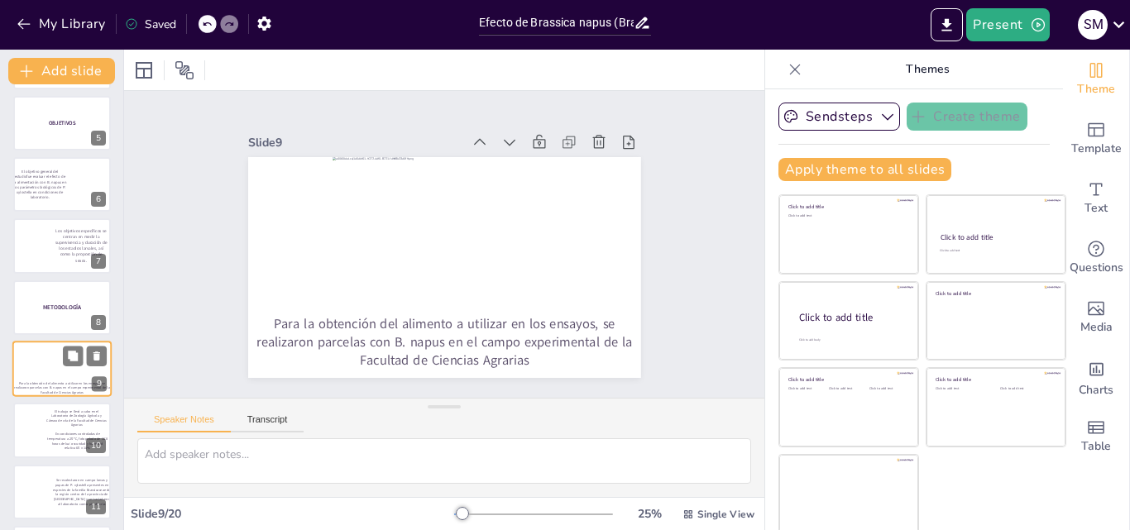
type textarea "El diseño experimental es fundamental para garantizar la validez de los resulta…"
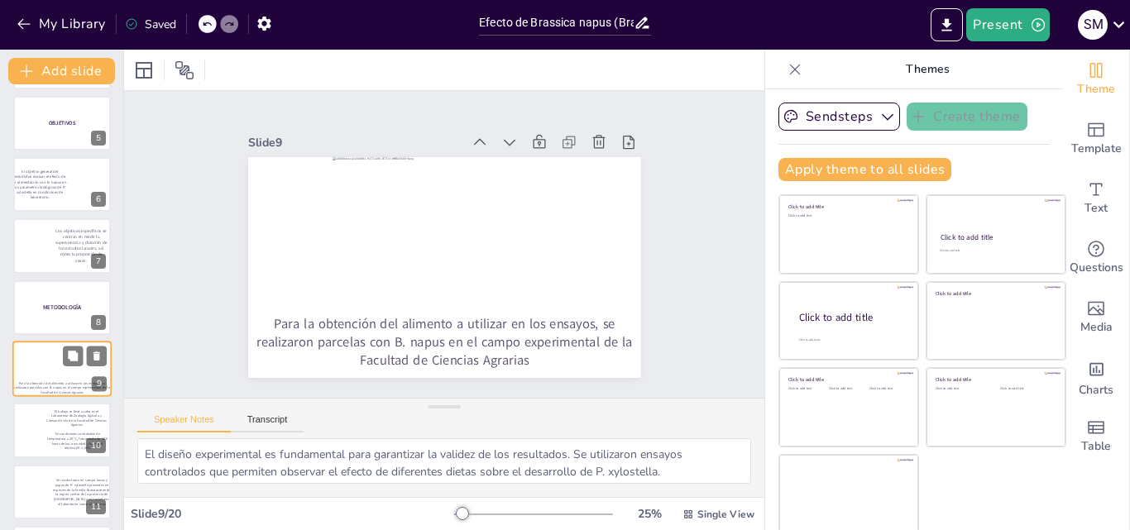
scroll to position [310, 0]
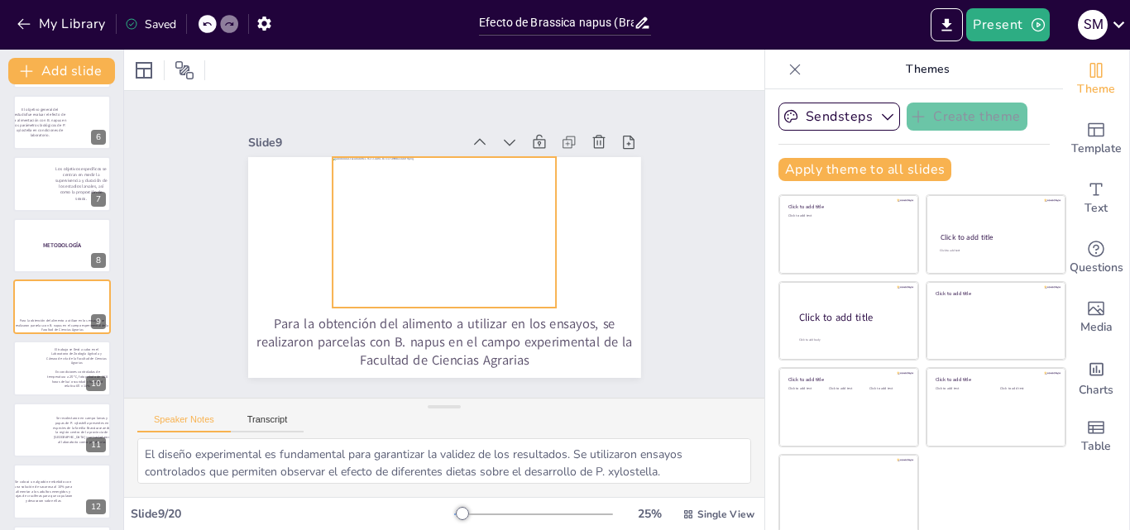
click at [426, 221] on div at bounding box center [433, 250] width 229 height 266
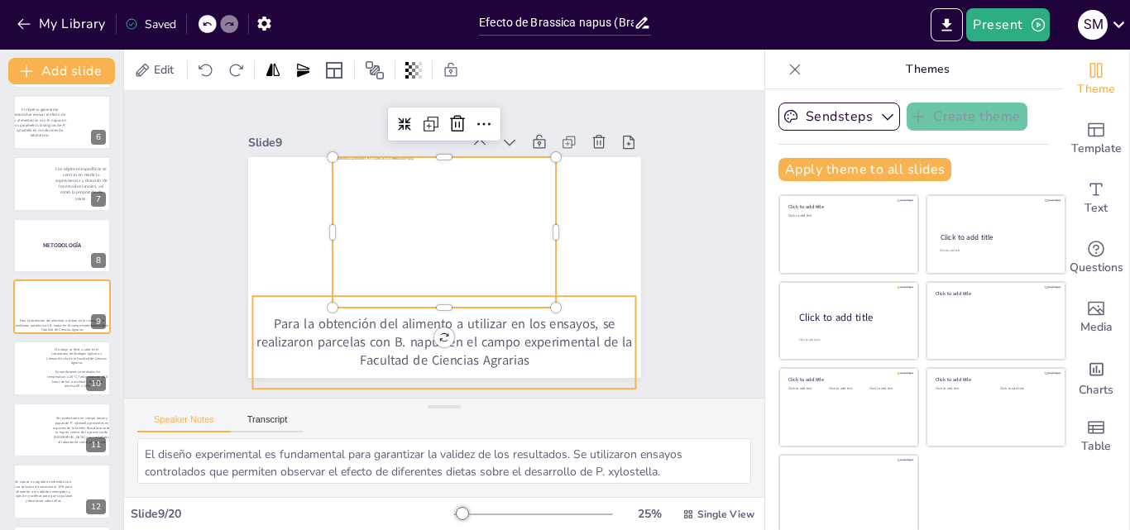
click at [336, 318] on p "Para la obtención del alimento a utilizar en los ensayos, se realizaron parcela…" at bounding box center [424, 340] width 387 height 134
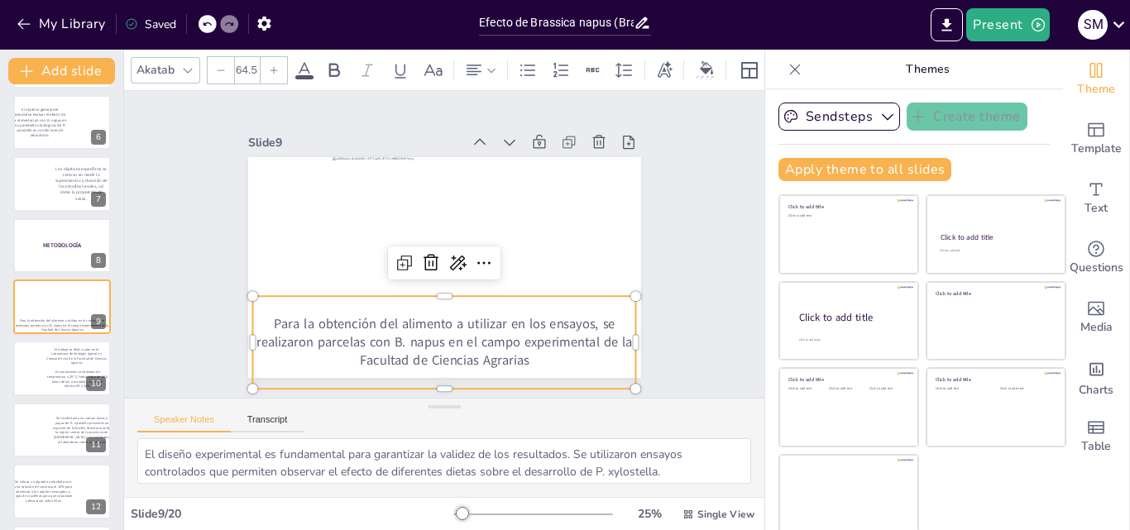
click at [256, 317] on p "Para la obtención del alimento a utilizar en los ensayos, se realizaron parcela…" at bounding box center [395, 329] width 360 height 240
click at [256, 317] on p "Para la obtención del alimento a utilizar en los ensayos, se realizaron parcela…" at bounding box center [362, 298] width 240 height 360
click at [258, 317] on p "Para la obtención del alimento a utilizar en los ensayos, se realizaron parcela…" at bounding box center [389, 326] width 343 height 271
click at [345, 317] on p "Para la obtención del alimento a utilizar en los ensayos, se realizaron parcela…" at bounding box center [506, 169] width 323 height 298
click at [259, 317] on p "Para la obtención del alimento a utilizar en los ensayos, se realizaron parcela…" at bounding box center [399, 332] width 360 height 240
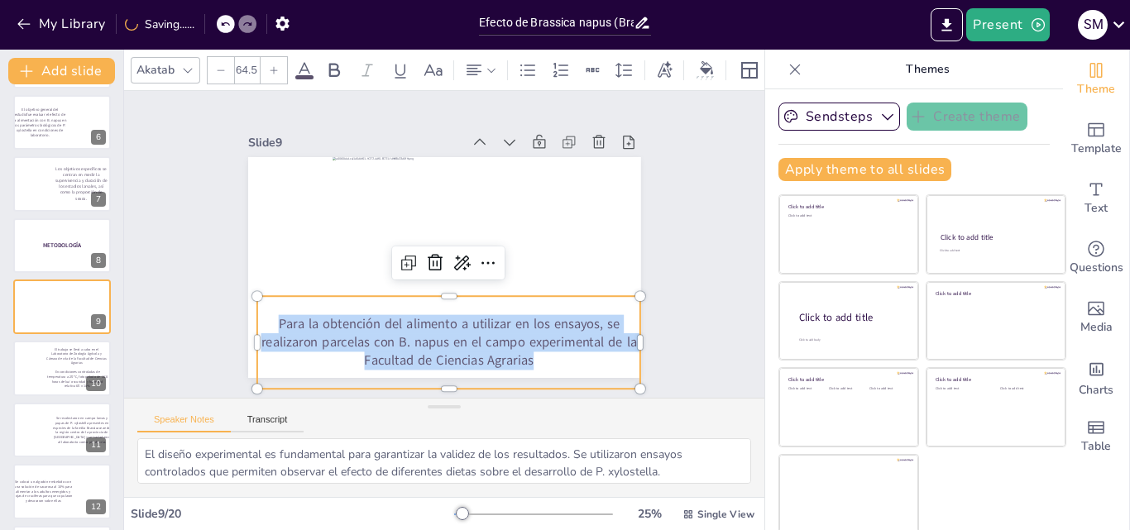
click at [259, 317] on p "Para la obtención del alimento a utilizar en los ensayos, se realizaron parcela…" at bounding box center [389, 326] width 343 height 271
copy p "Para la obtención del alimento a utilizar en los ensayos, se realizaron parcela…"
click at [44, 377] on div at bounding box center [28, 370] width 46 height 58
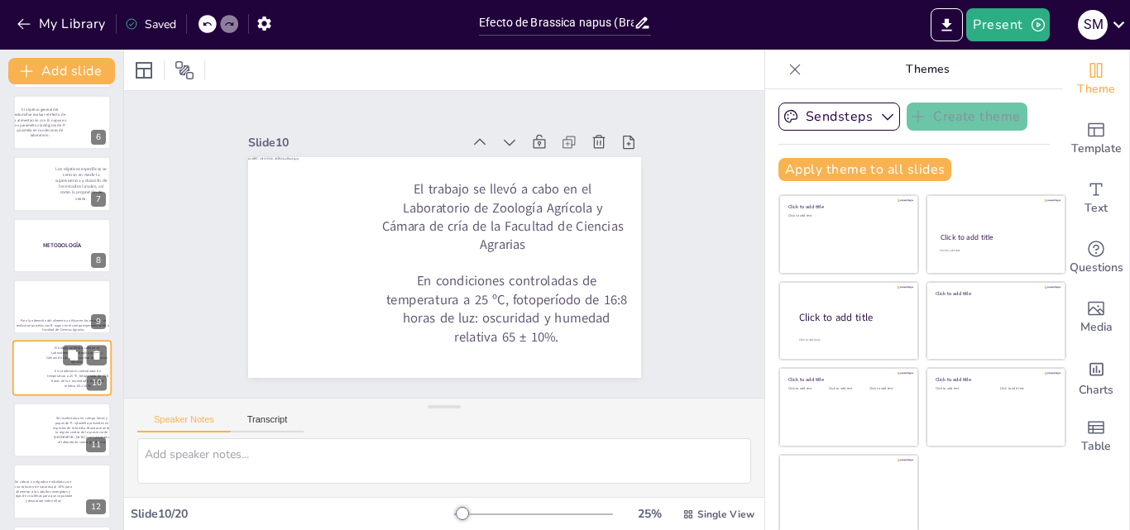
scroll to position [372, 0]
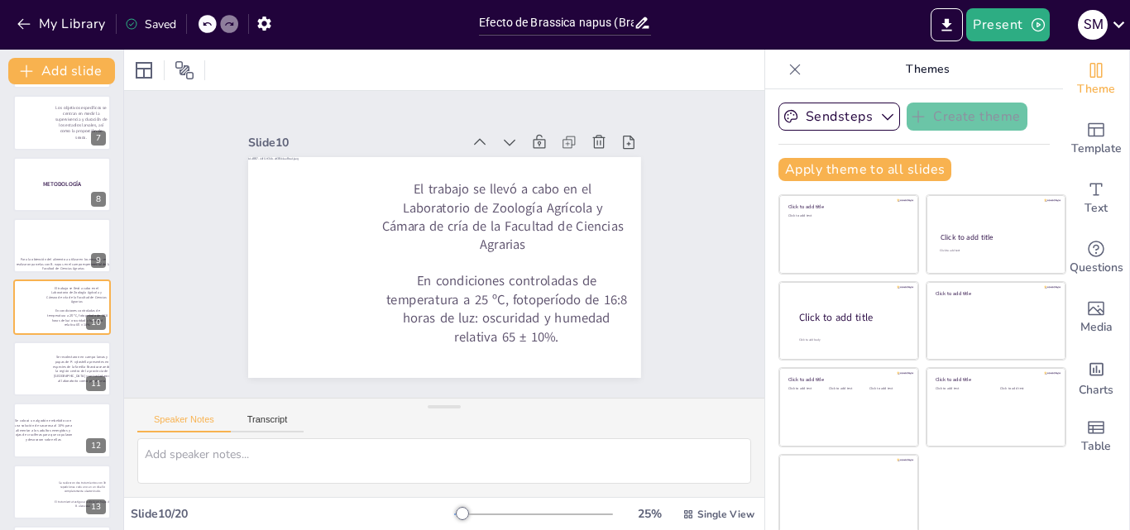
click at [444, 179] on p "El trabajo se llevó a cabo en el Laboratorio de Zoología Agrícola y Cámara de c…" at bounding box center [507, 257] width 239 height 202
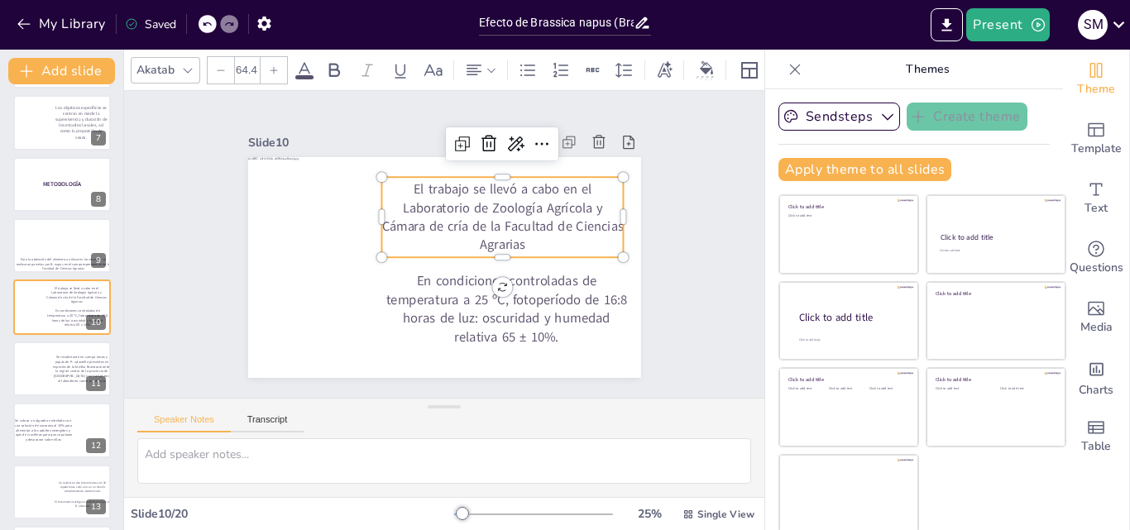
click at [396, 182] on p "El trabajo se llevó a cabo en el Laboratorio de Zoología Agrícola y Cámara de c…" at bounding box center [452, 308] width 145 height 253
click at [396, 188] on p "El trabajo se llevó a cabo en el Laboratorio de Zoología Agrícola y Cámara de c…" at bounding box center [432, 307] width 202 height 239
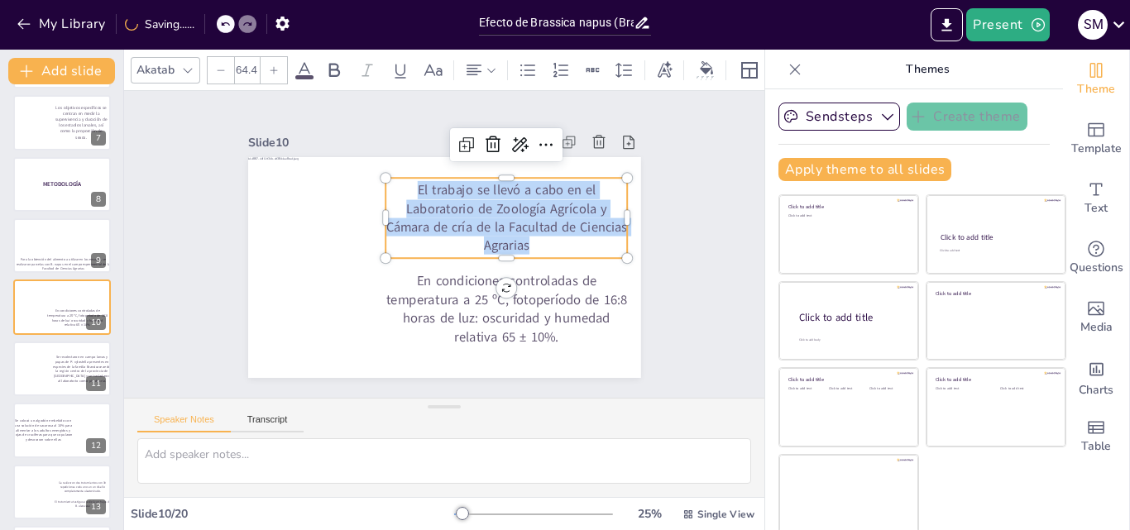
drag, startPoint x: 401, startPoint y: 187, endPoint x: 549, endPoint y: 234, distance: 155.5
click at [507, 234] on p "El trabajo se llevó a cabo en el Laboratorio de Zoología Agrícola y Cámara de c…" at bounding box center [471, 306] width 74 height 242
click at [396, 300] on p "En condiciones controladas de temperatura a 25 ºC, fotoperíodo de 16:8 horas de…" at bounding box center [474, 329] width 259 height 170
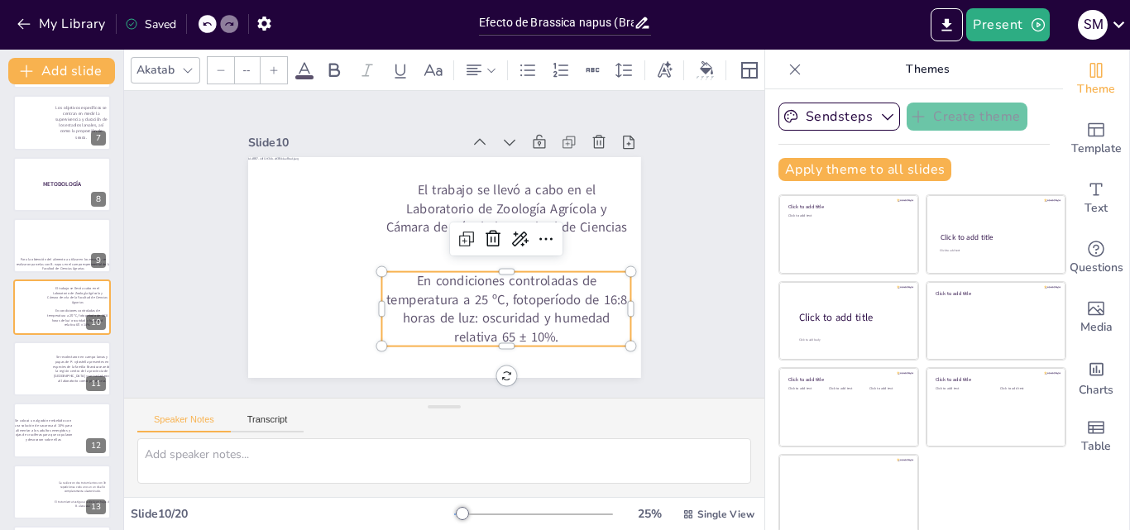
type input "65.4"
click at [434, 294] on p "En condiciones controladas de temperatura a 25 ºC, fotoperíodo de 16:8 horas de…" at bounding box center [483, 326] width 261 height 148
click at [434, 294] on p "En condiciones controladas de temperatura a 25 ºC, fotoperíodo de 16:8 horas de…" at bounding box center [457, 334] width 246 height 208
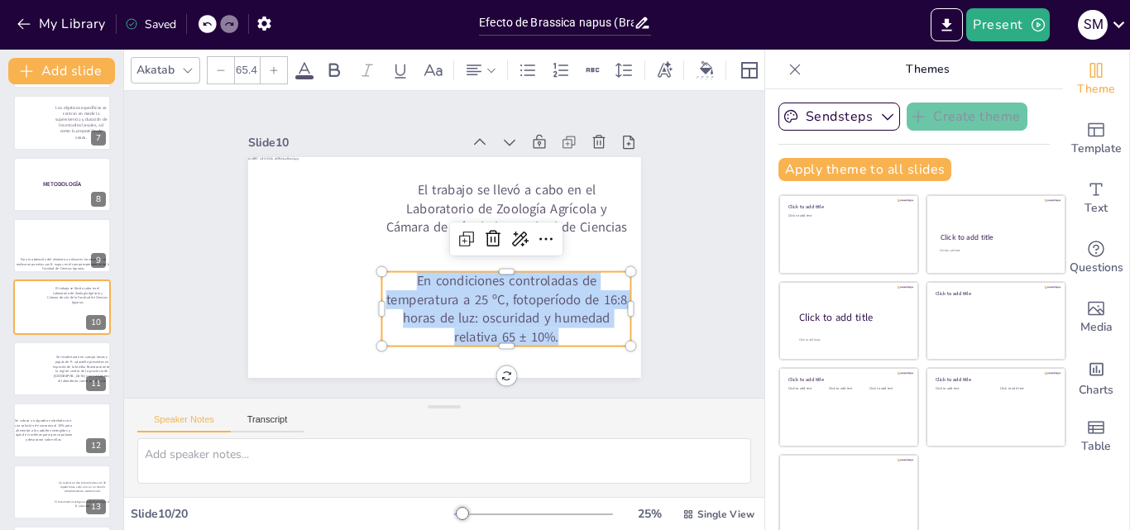
drag, startPoint x: 399, startPoint y: 279, endPoint x: 570, endPoint y: 325, distance: 177.5
click at [570, 325] on p "En condiciones controladas de temperatura a 25 ºC, fotoperíodo de 16:8 horas de…" at bounding box center [474, 329] width 259 height 170
click at [41, 386] on div at bounding box center [31, 364] width 49 height 65
type textarea "El registro preciso de la duración de cada estadio larval es esencial para comp…"
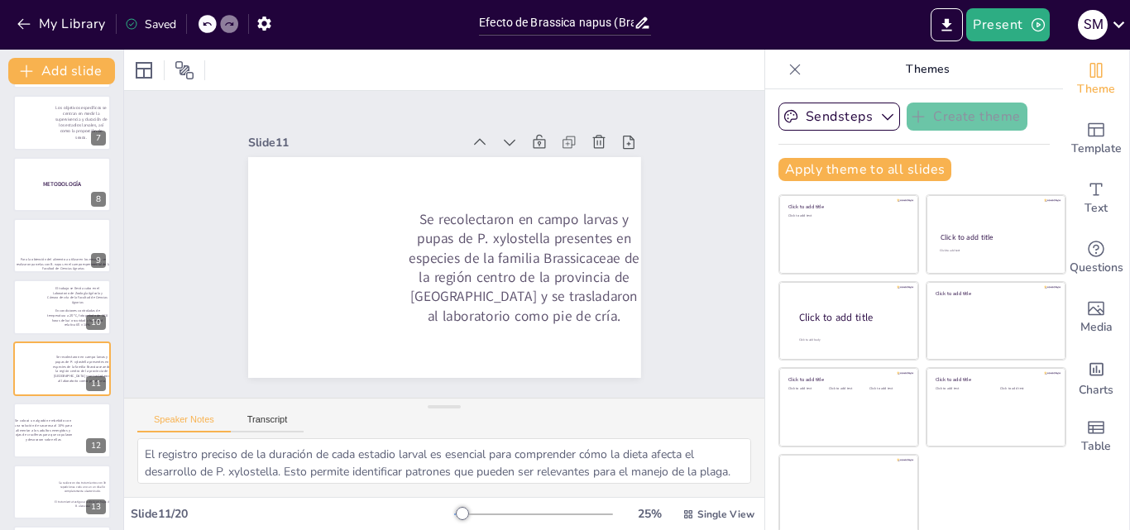
scroll to position [433, 0]
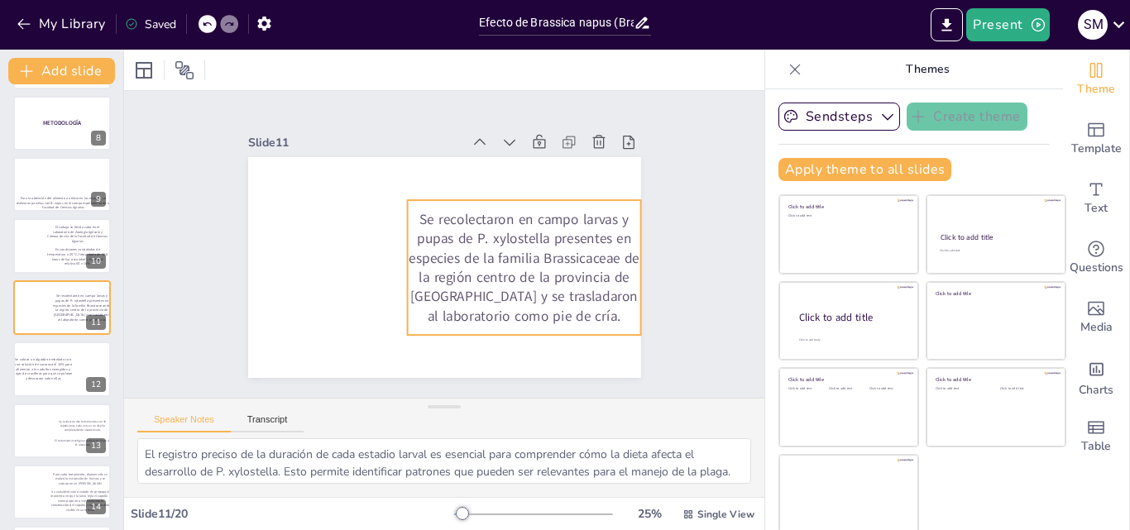
click at [427, 240] on p "Se recolectaron en campo larvas y pupas de P. xylostella presentes en especies …" at bounding box center [495, 310] width 257 height 232
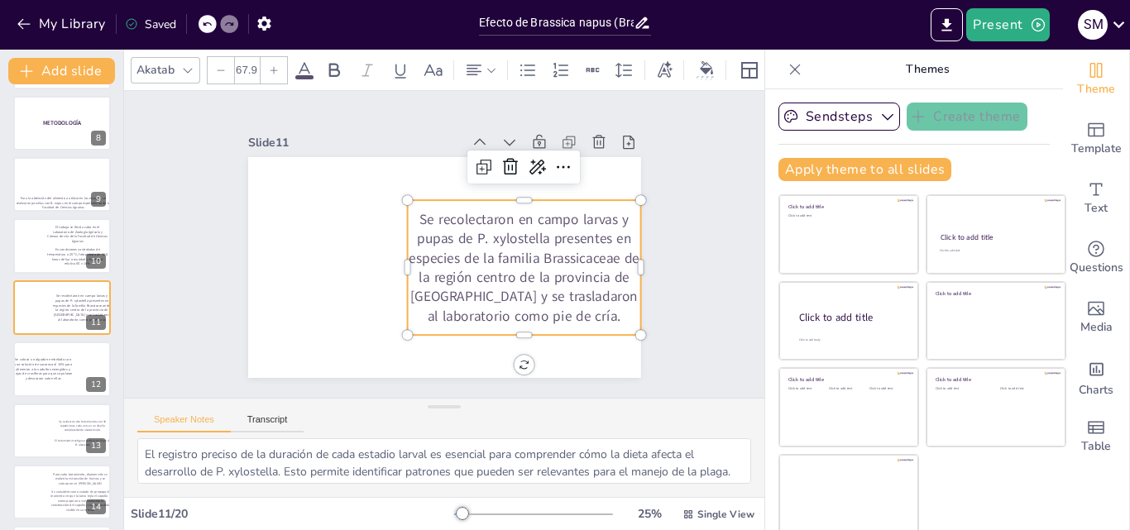
click at [406, 214] on p "Se recolectaron en campo larvas y pupas de P. xylostella presentes en especies …" at bounding box center [521, 276] width 244 height 141
click at [406, 214] on p "Se recolectaron en campo larvas y pupas de P. xylostella presentes en especies …" at bounding box center [456, 326] width 202 height 261
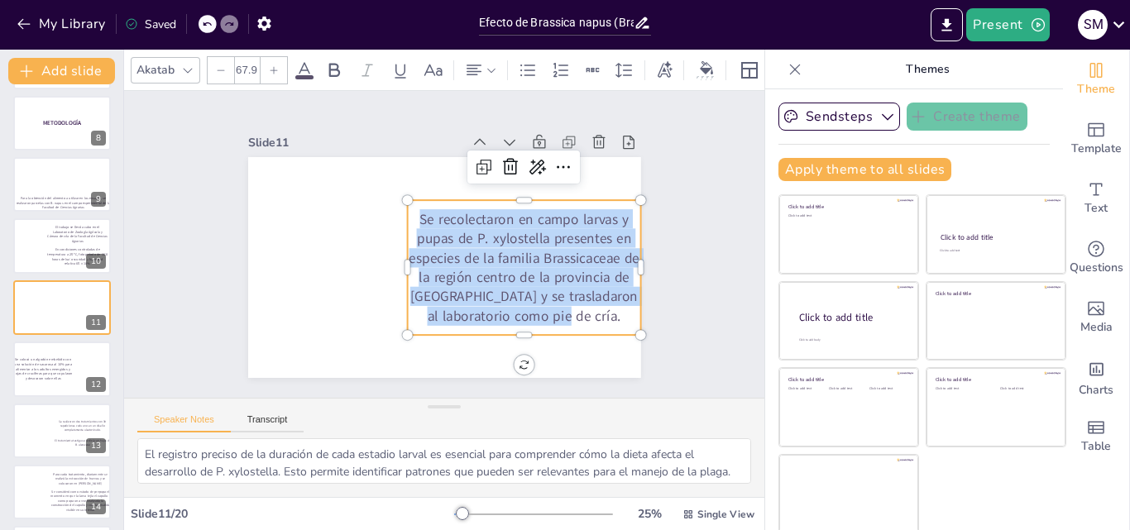
drag, startPoint x: 401, startPoint y: 214, endPoint x: 607, endPoint y: 323, distance: 232.1
click at [607, 323] on div "Se recolectaron en campo larvas y pupas de P. xylostella presentes en especies …" at bounding box center [481, 319] width 257 height 263
click at [51, 373] on p "Se colocó un algodón embebido con una solución de sacarosa al 10% para alimenta…" at bounding box center [43, 370] width 60 height 24
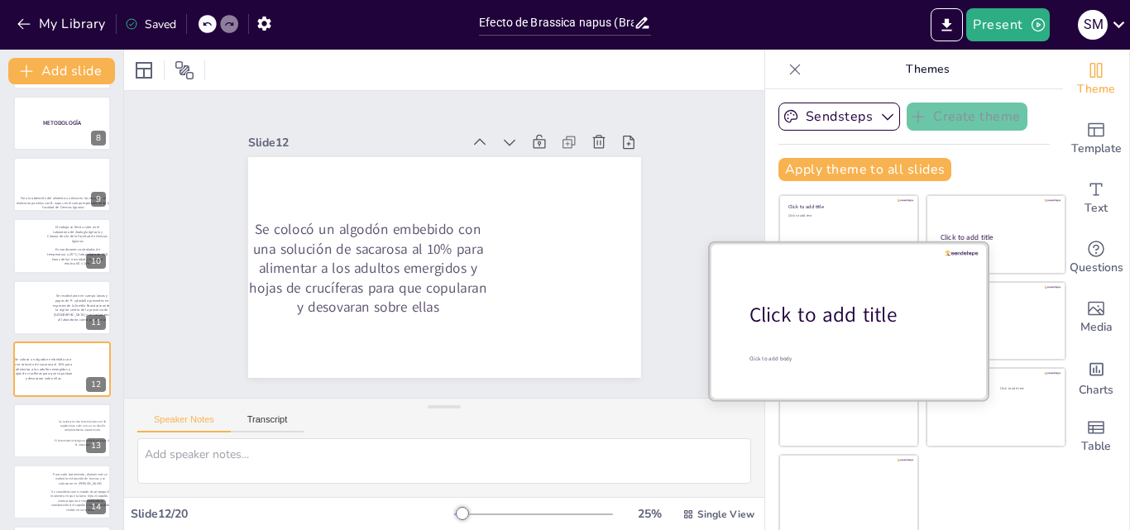
scroll to position [495, 0]
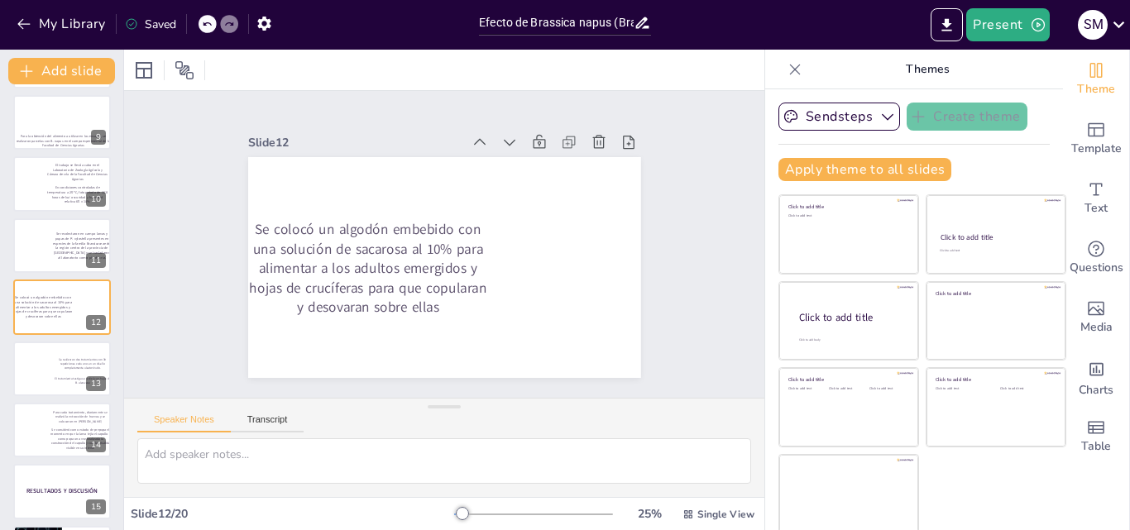
click at [318, 256] on p "Se colocó un algodón embebido con una solución de sacarosa al 10% para alimenta…" at bounding box center [379, 197] width 219 height 252
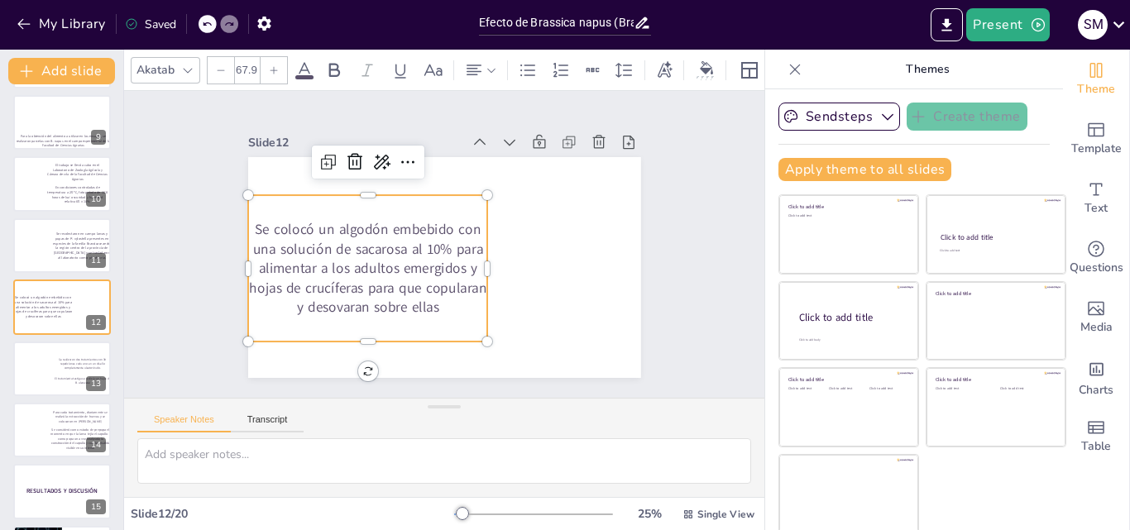
click at [283, 223] on p "Se colocó un algodón embebido con una solución de sacarosa al 10% para alimenta…" at bounding box center [385, 190] width 204 height 257
click at [271, 224] on p "Se colocó un algodón embebido con una solución de sacarosa al 10% para alimenta…" at bounding box center [380, 195] width 219 height 251
click at [238, 224] on p "Se colocó un algodón embebido con una solución de sacarosa al 10% para alimenta…" at bounding box center [364, 243] width 258 height 166
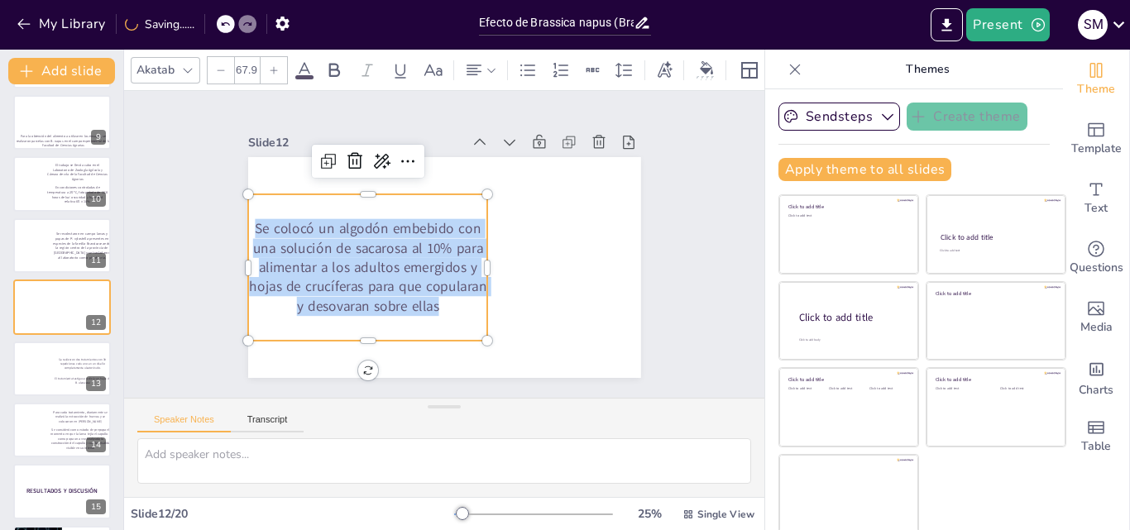
drag, startPoint x: 238, startPoint y: 224, endPoint x: 430, endPoint y: 302, distance: 207.2
click at [430, 302] on p "Se colocó un algodón embebido con una solución de sacarosa al 10% para alimenta…" at bounding box center [364, 243] width 258 height 166
click at [67, 375] on div at bounding box center [61, 369] width 99 height 56
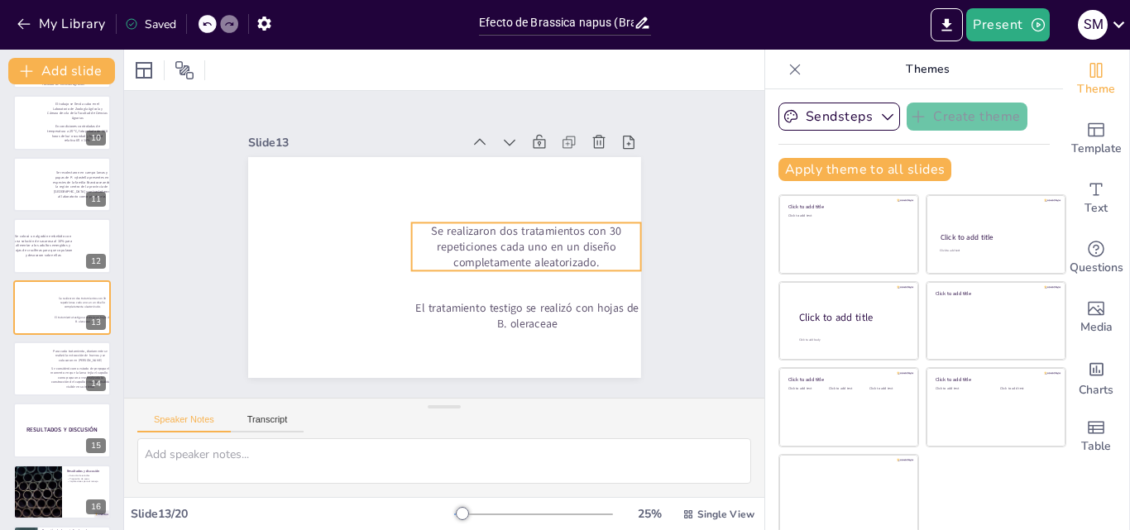
click at [415, 253] on p "Se realizaron dos tratamientos con 30 repeticiones cada uno en un diseño comple…" at bounding box center [521, 272] width 233 height 117
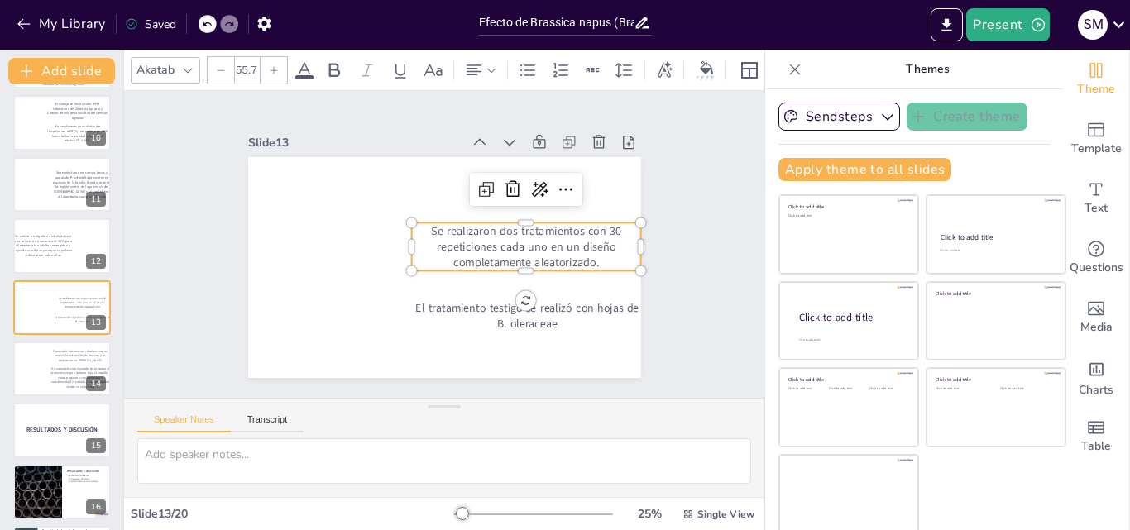
click at [419, 228] on p "Se realizaron dos tratamientos con 30 repeticiones cada uno en un diseño comple…" at bounding box center [521, 272] width 233 height 117
drag, startPoint x: 415, startPoint y: 228, endPoint x: 473, endPoint y: 229, distance: 57.1
click at [473, 229] on p "Se realizaron dos tratamientos con 30 repeticiones cada uno en un diseño comple…" at bounding box center [451, 325] width 72 height 233
click at [415, 224] on p "Se realizaron dos tratamientos con 30 repeticiones cada uno en un diseño comple…" at bounding box center [518, 280] width 229 height 137
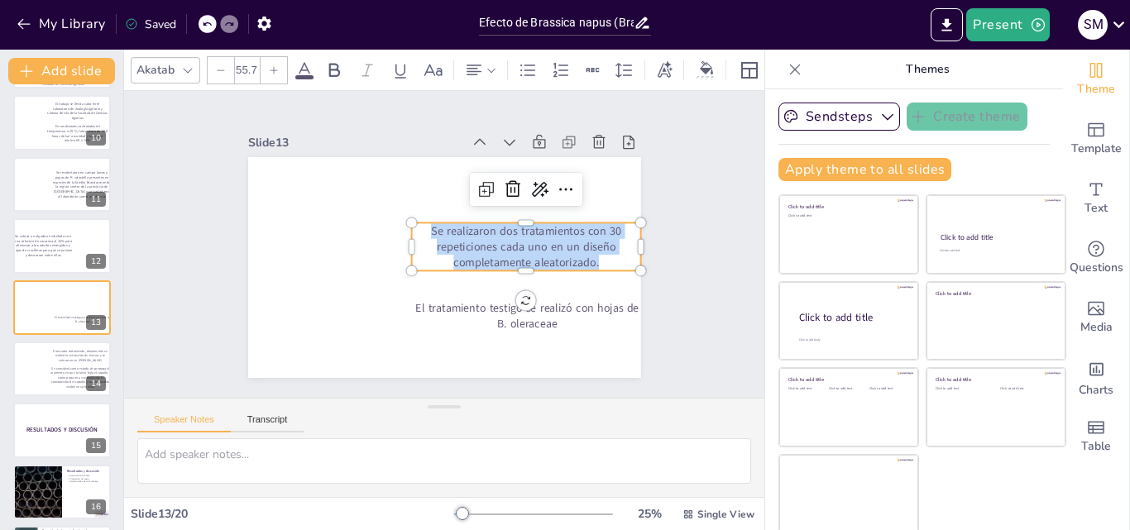
drag, startPoint x: 414, startPoint y: 224, endPoint x: 580, endPoint y: 257, distance: 169.6
click at [580, 257] on p "Se realizaron dos tratamientos con 30 repeticiones cada uno en un diseño comple…" at bounding box center [521, 272] width 233 height 117
click at [399, 306] on p "El tratamiento testigo se realizó con hojas de B. oleraceae" at bounding box center [402, 345] width 101 height 229
type input "54.6"
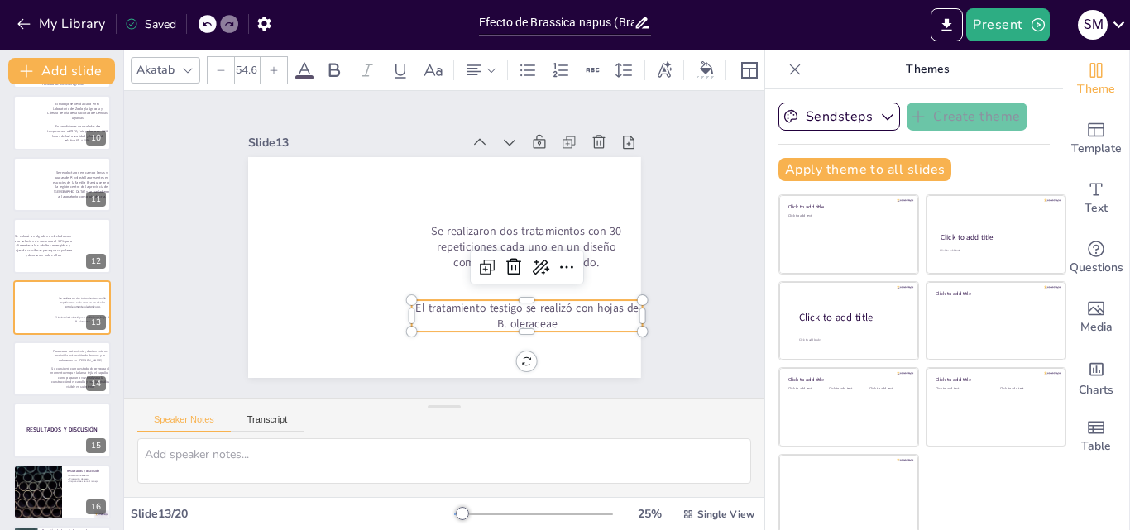
click at [400, 300] on p "El tratamiento testigo se realizó con hojas de B. oleraceae" at bounding box center [434, 353] width 161 height 205
click at [400, 299] on p "El tratamiento testigo se realizó con hojas de B. oleraceae" at bounding box center [500, 337] width 229 height 101
click at [33, 372] on div at bounding box center [28, 369] width 76 height 70
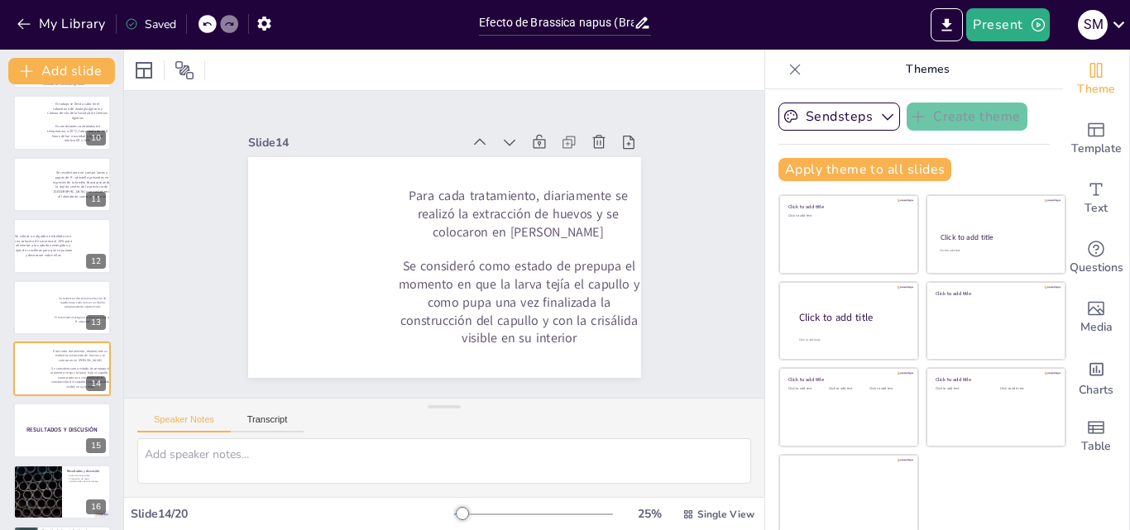
scroll to position [618, 0]
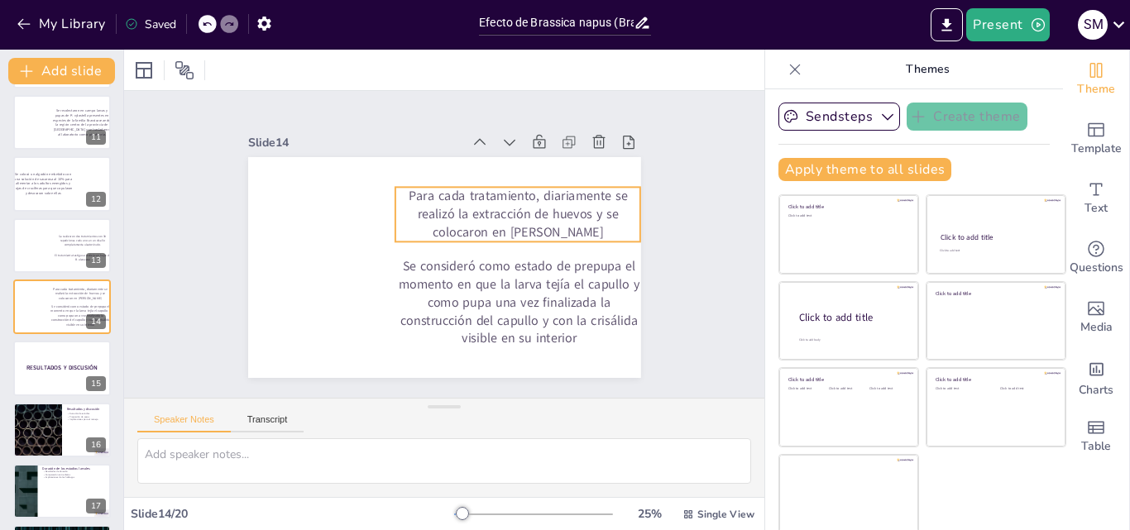
click at [427, 219] on p "Para cada tratamiento, diariamente se realizó la extracción de huevos y se colo…" at bounding box center [502, 299] width 150 height 247
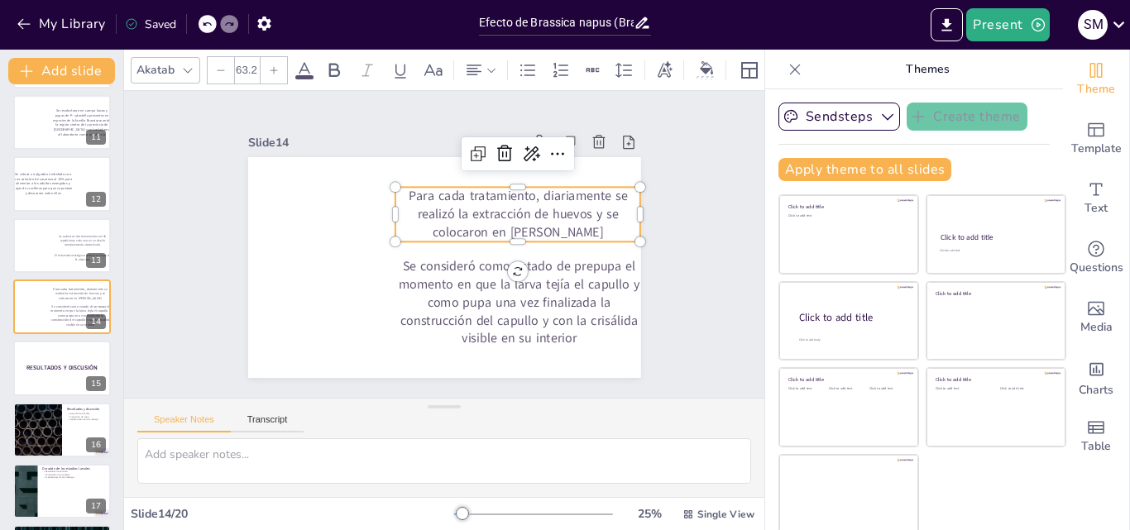
click at [418, 189] on p "Para cada tratamiento, diariamente se realizó la extracción de huevos y se colo…" at bounding box center [512, 286] width 188 height 231
click at [406, 189] on p "Para cada tratamiento, diariamente se realizó la extracción de huevos y se colo…" at bounding box center [521, 264] width 231 height 189
drag, startPoint x: 391, startPoint y: 189, endPoint x: 590, endPoint y: 225, distance: 201.9
click at [511, 225] on p "Para cada tratamiento, diariamente se realizó la extracción de huevos y se colo…" at bounding box center [458, 323] width 104 height 252
click at [427, 303] on p "Se consideró como estado de prepupa el momento en que la larva tejía el capullo…" at bounding box center [421, 336] width 181 height 259
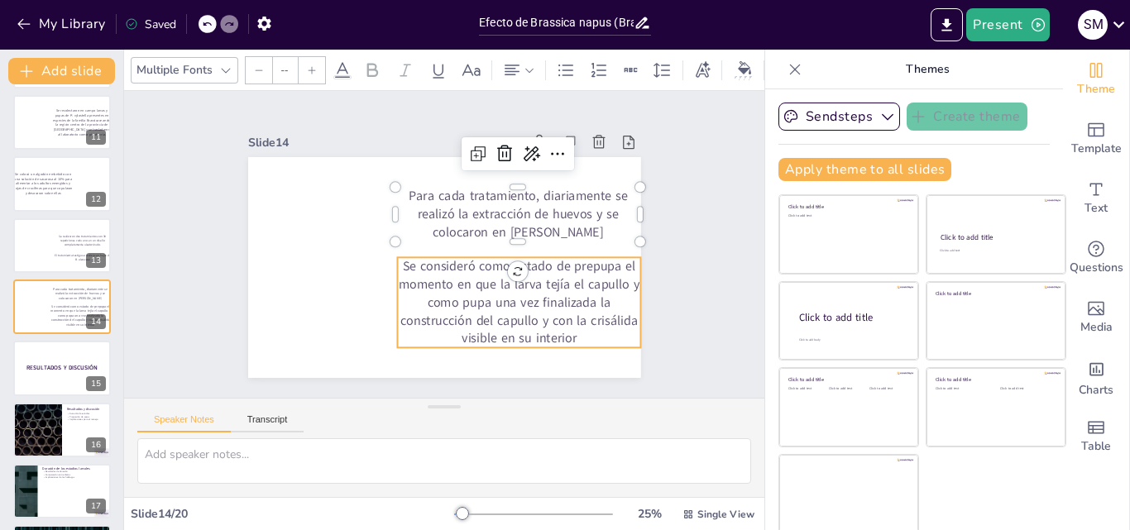
type input "62.9"
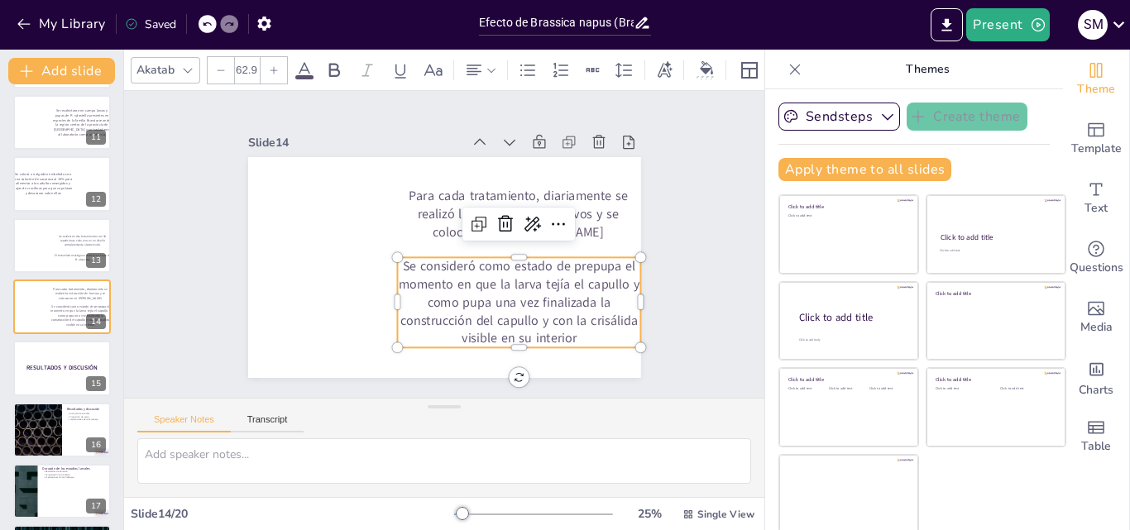
click at [384, 258] on p "Se consideró como estado de prepupa el momento en que la larva tejía el capullo…" at bounding box center [471, 336] width 250 height 216
click at [390, 263] on p "Se consideró como estado de prepupa el momento en que la larva tejía el capullo…" at bounding box center [505, 316] width 257 height 139
click at [390, 263] on p "Se consideró como estado de prepupa el momento en que la larva tejía el capullo…" at bounding box center [354, 271] width 216 height 250
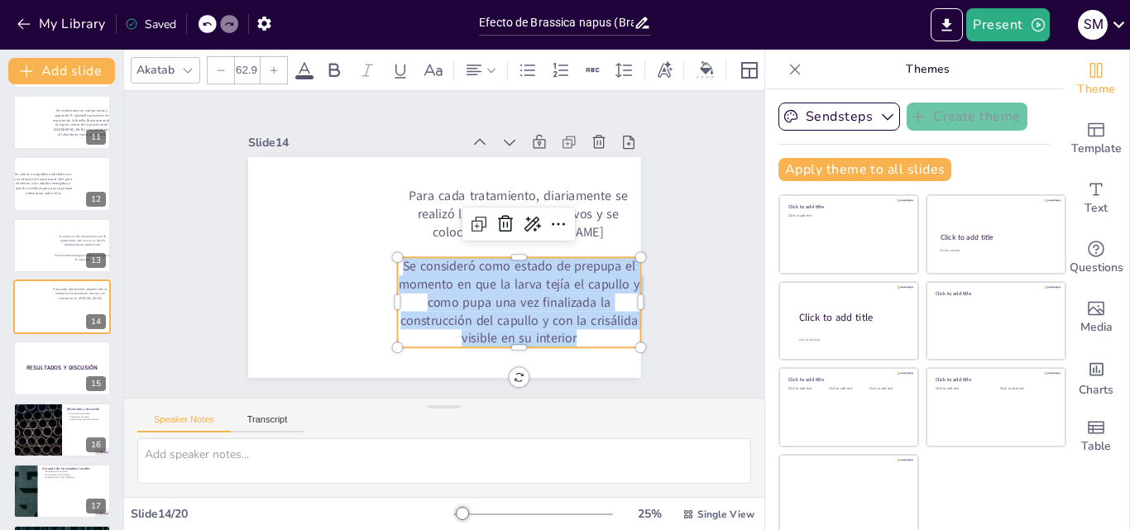
drag, startPoint x: 386, startPoint y: 263, endPoint x: 572, endPoint y: 333, distance: 198.0
click at [575, 333] on p "Se consideró como estado de prepupa el momento en que la larva tejía el capullo…" at bounding box center [505, 316] width 257 height 139
click at [49, 382] on div at bounding box center [61, 369] width 99 height 56
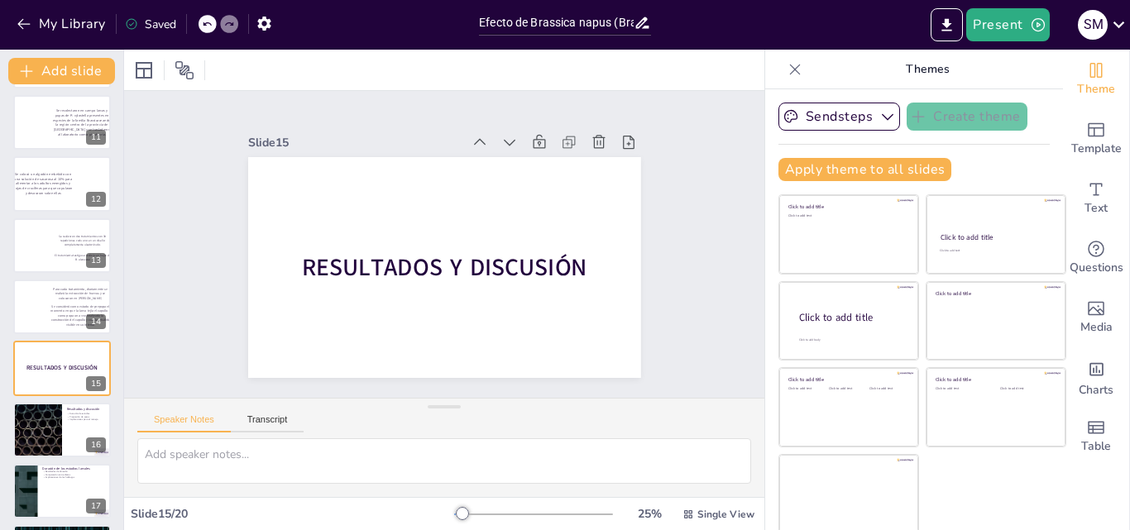
scroll to position [679, 0]
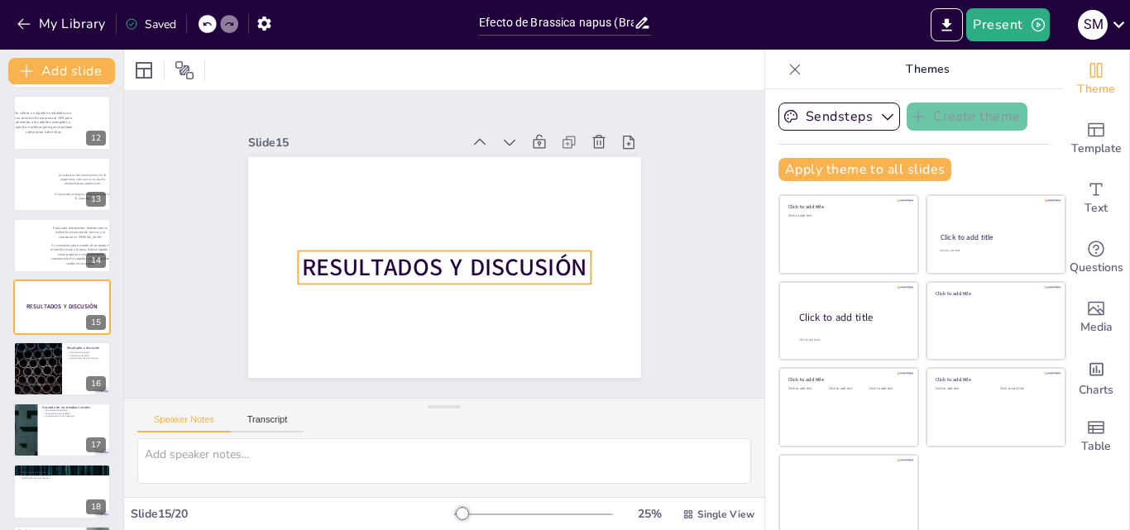
click at [414, 256] on span "RESULTADOS Y DISCUSIÓN" at bounding box center [440, 267] width 286 height 91
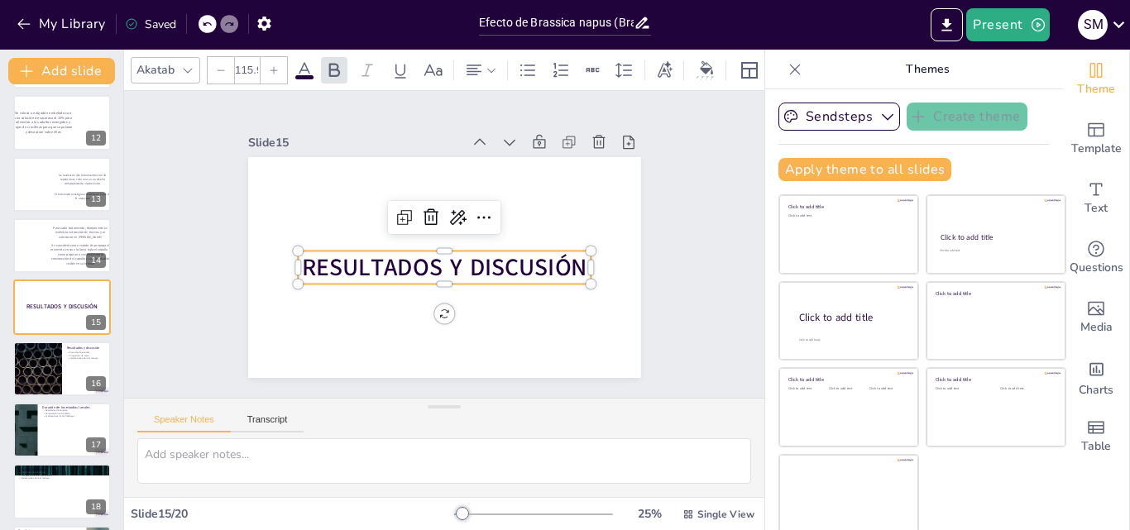
click at [414, 256] on span "RESULTADOS Y DISCUSIÓN" at bounding box center [461, 259] width 215 height 233
click at [30, 358] on div at bounding box center [37, 369] width 99 height 56
type textarea "La duración de los estadios larvales es un indicador importante del desarrollo …"
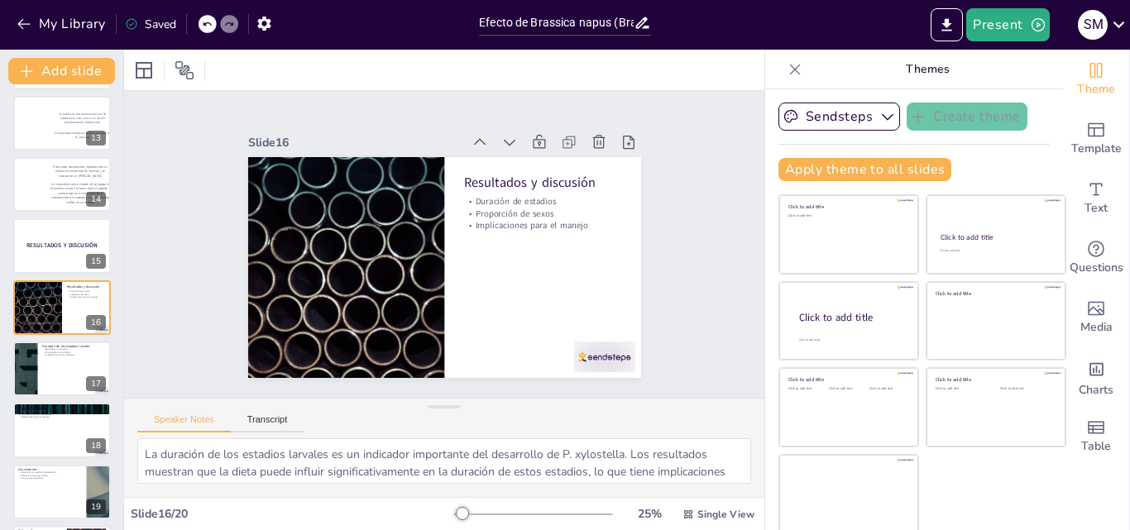
scroll to position [805, 0]
